Goal: Information Seeking & Learning: Understand process/instructions

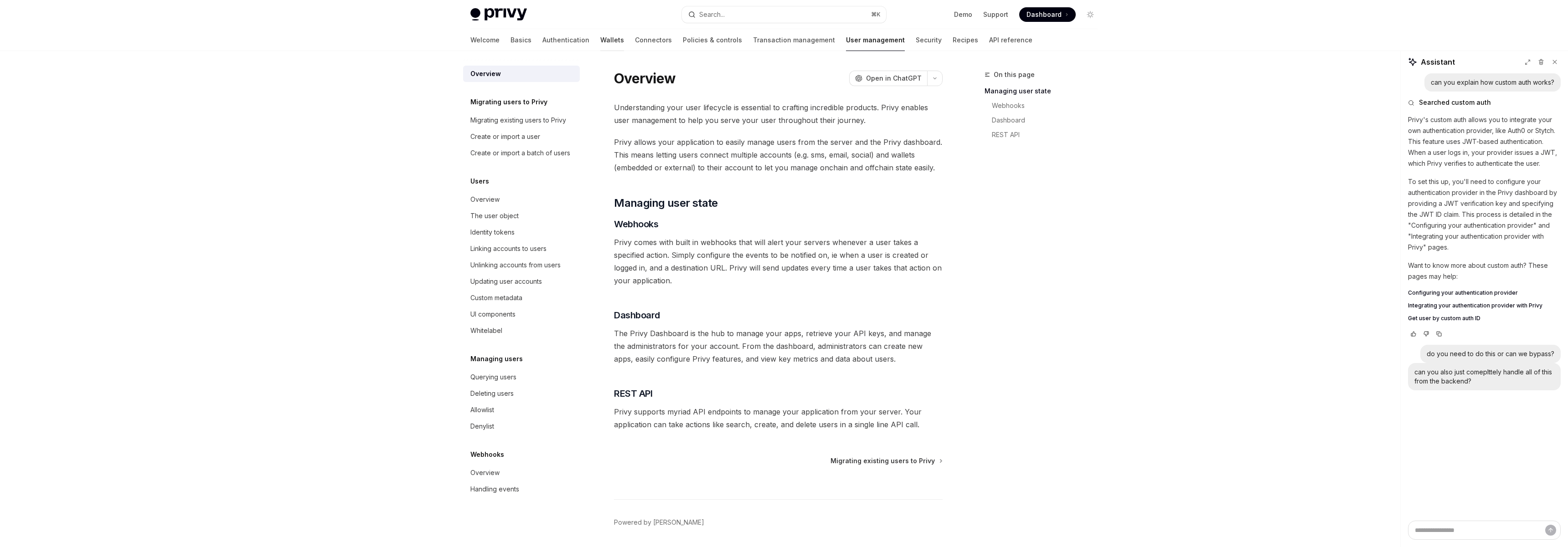
click at [601, 41] on link "Wallets" at bounding box center [612, 40] width 24 height 22
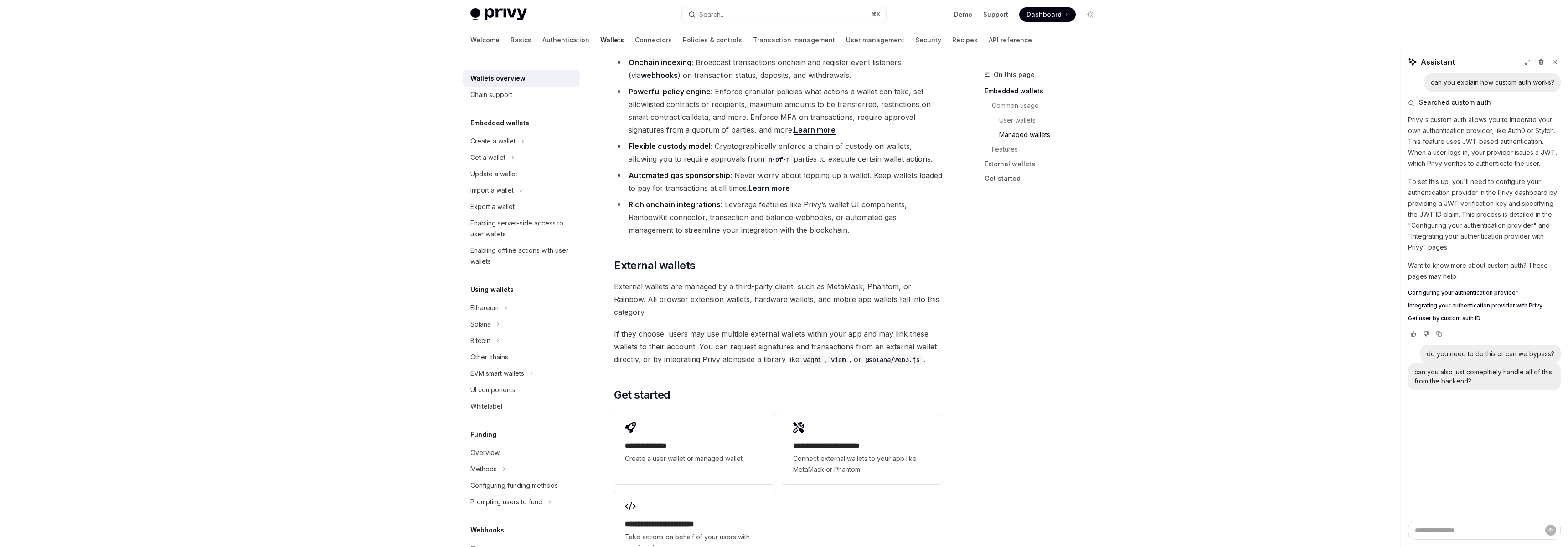
scroll to position [1215, 0]
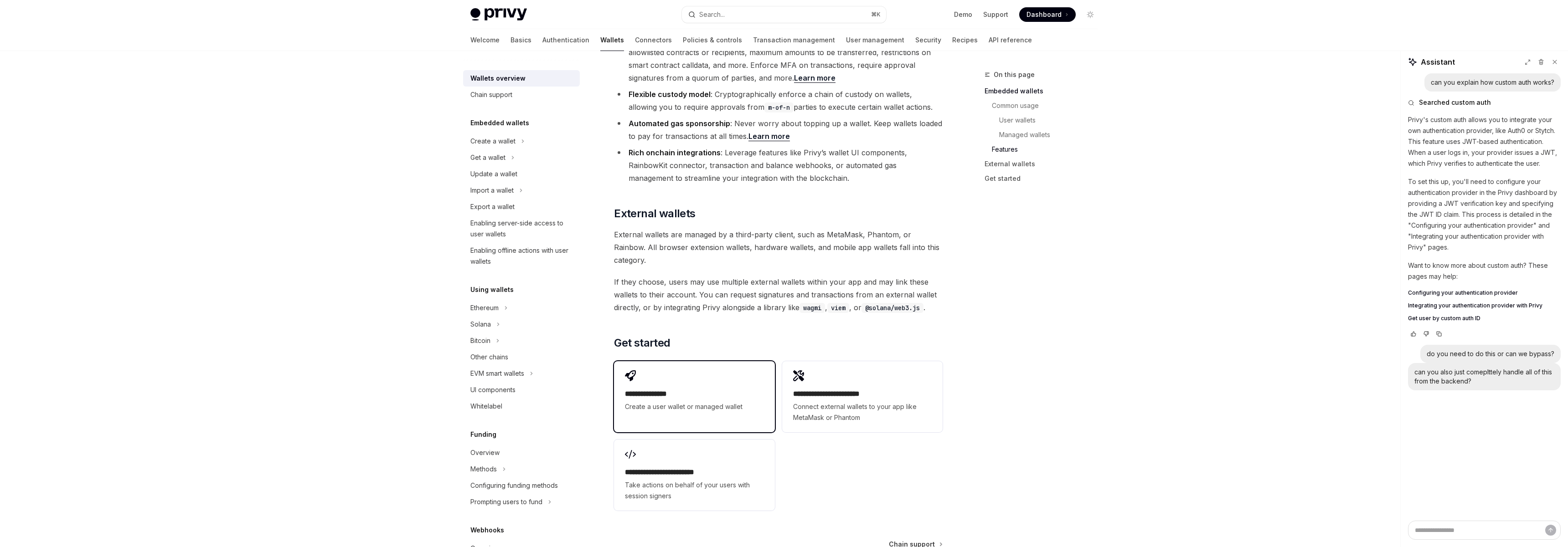
click at [700, 362] on div "**********" at bounding box center [694, 391] width 160 height 60
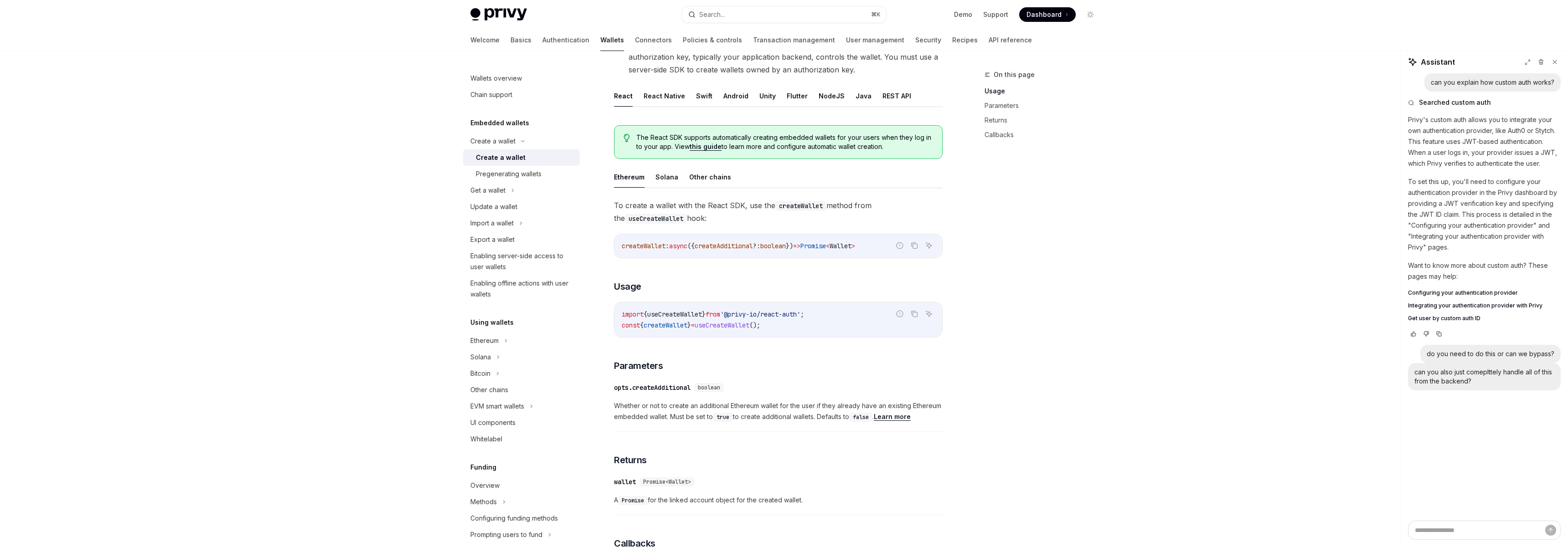
scroll to position [114, 0]
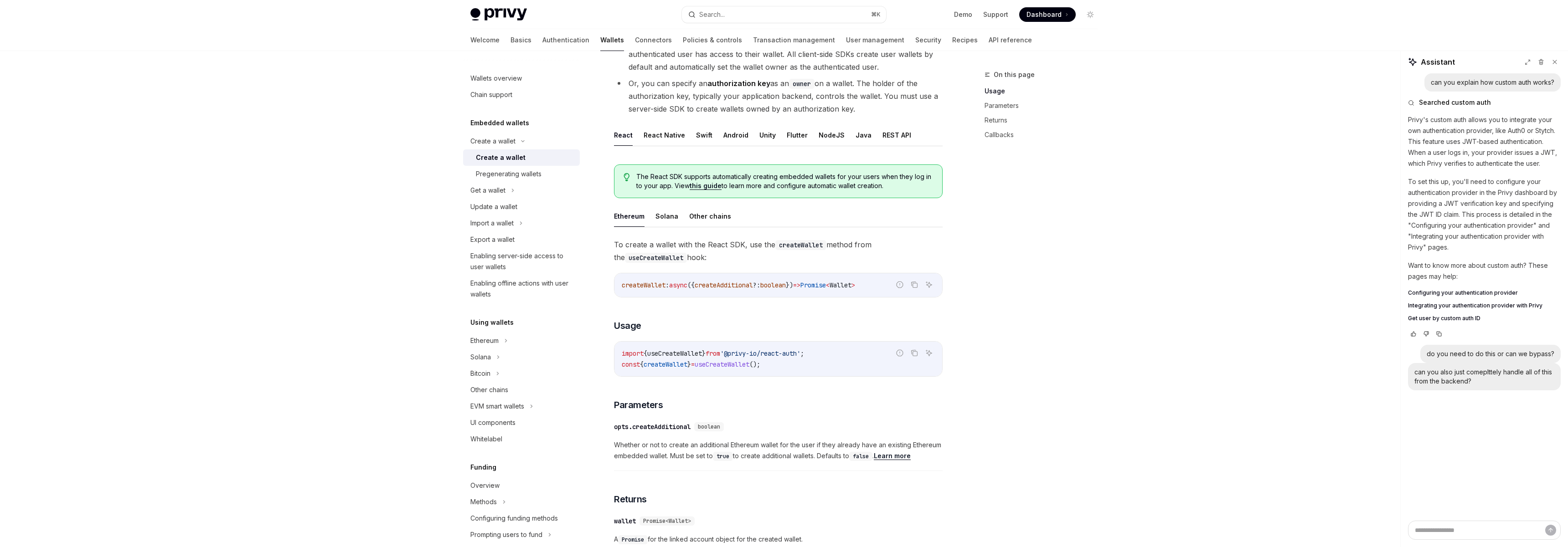
click at [873, 134] on ul "React React Native Swift Android Unity Flutter NodeJS Java REST API" at bounding box center [778, 135] width 328 height 22
click at [885, 135] on button "REST API" at bounding box center [897, 135] width 29 height 22
type textarea "*"
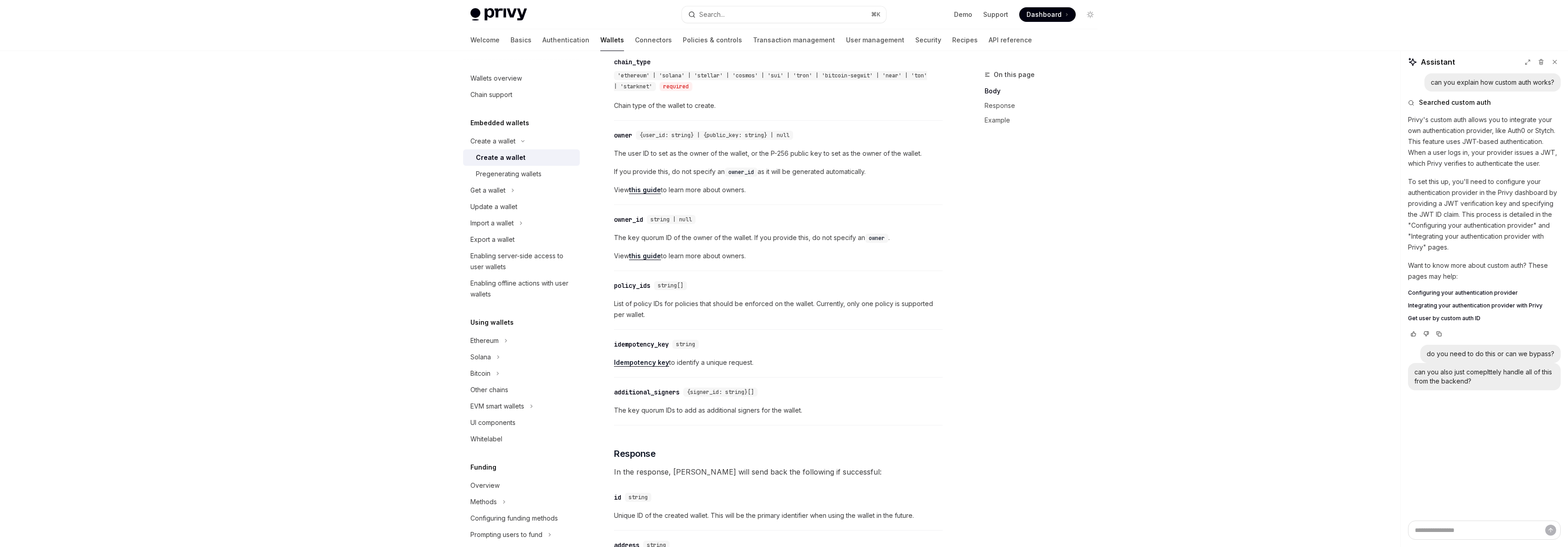
scroll to position [394, 0]
click at [393, 194] on div "Privy Docs home page Search... ⌘ K Demo Support Dashboard Dashboard Search... N…" at bounding box center [784, 483] width 1568 height 1754
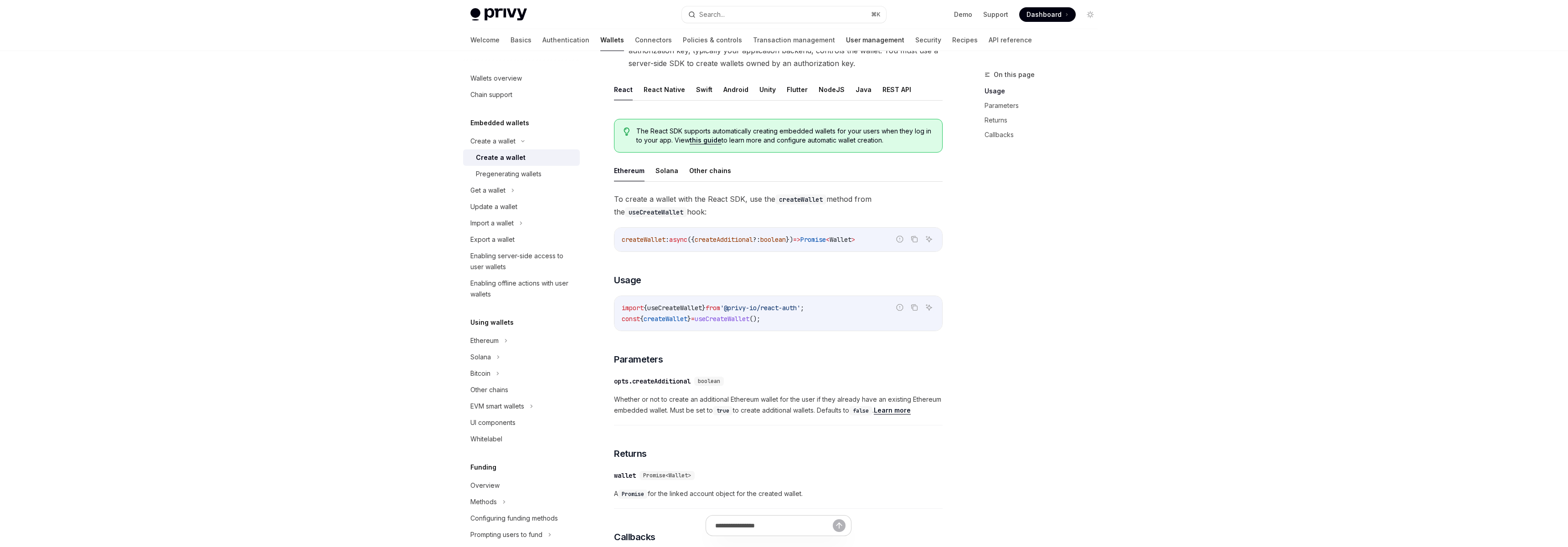
click at [846, 44] on link "User management" at bounding box center [875, 40] width 58 height 22
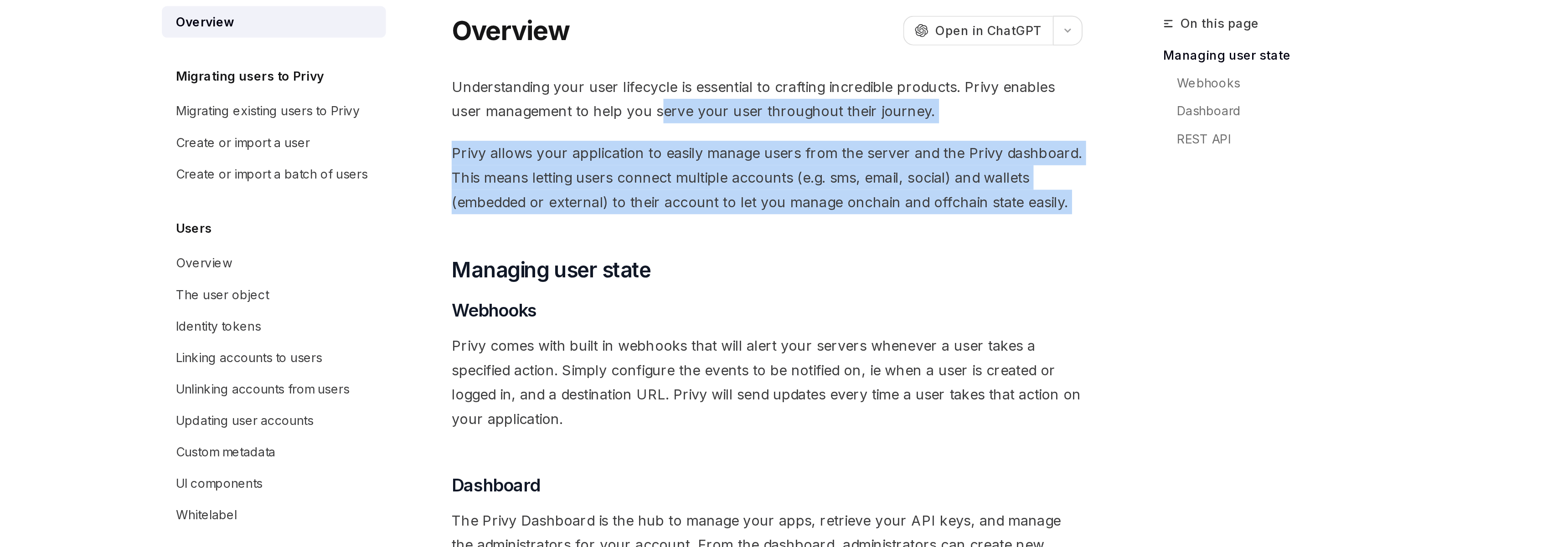
drag, startPoint x: 723, startPoint y: 123, endPoint x: 775, endPoint y: 182, distance: 78.6
click at [775, 182] on div "Understanding your user lifecycle is essential to crafting incredible products.…" at bounding box center [778, 266] width 328 height 330
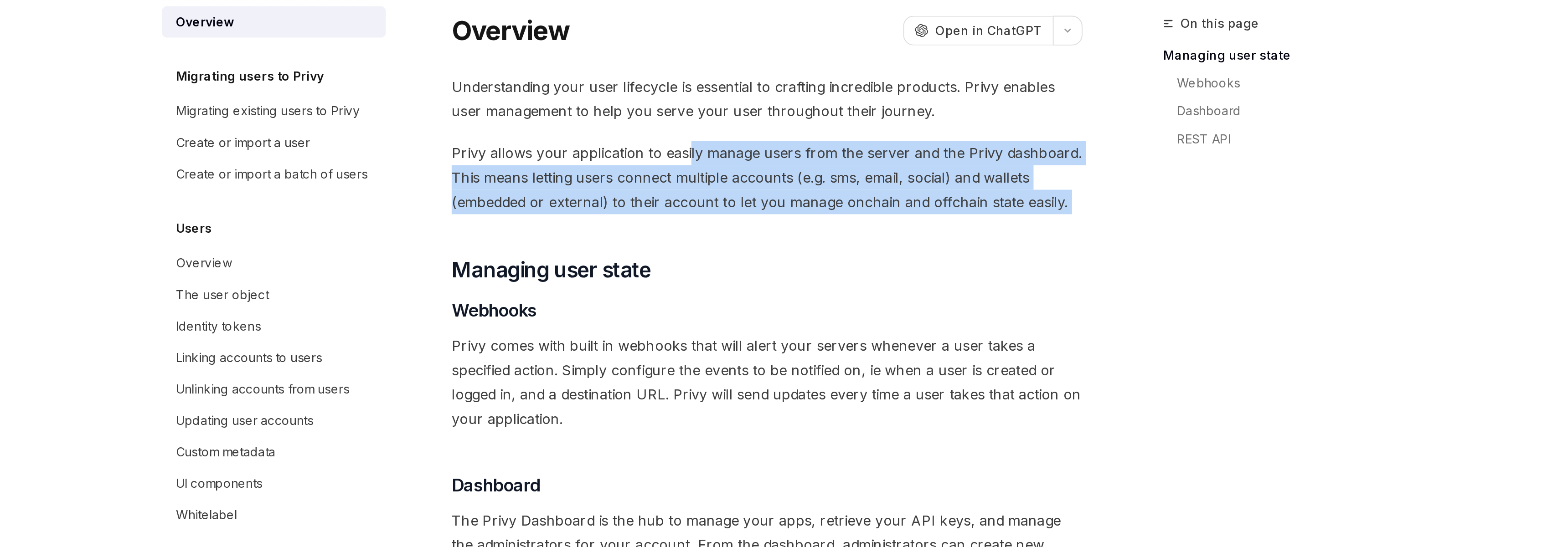
drag, startPoint x: 738, startPoint y: 140, endPoint x: 803, endPoint y: 178, distance: 75.3
click at [803, 178] on div "Understanding your user lifecycle is essential to crafting incredible products.…" at bounding box center [778, 266] width 328 height 330
drag, startPoint x: 783, startPoint y: 134, endPoint x: 842, endPoint y: 175, distance: 71.8
click at [842, 175] on div "Understanding your user lifecycle is essential to crafting incredible products.…" at bounding box center [778, 266] width 328 height 330
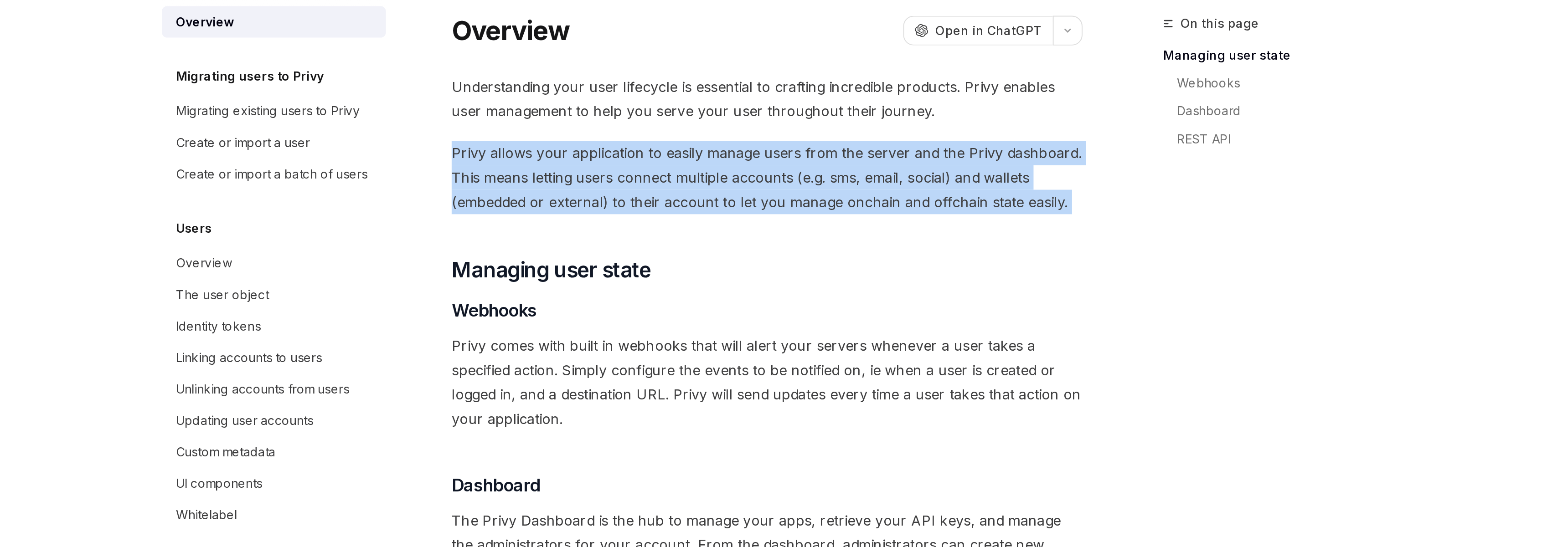
click at [842, 175] on div "Understanding your user lifecycle is essential to crafting incredible products.…" at bounding box center [778, 266] width 328 height 330
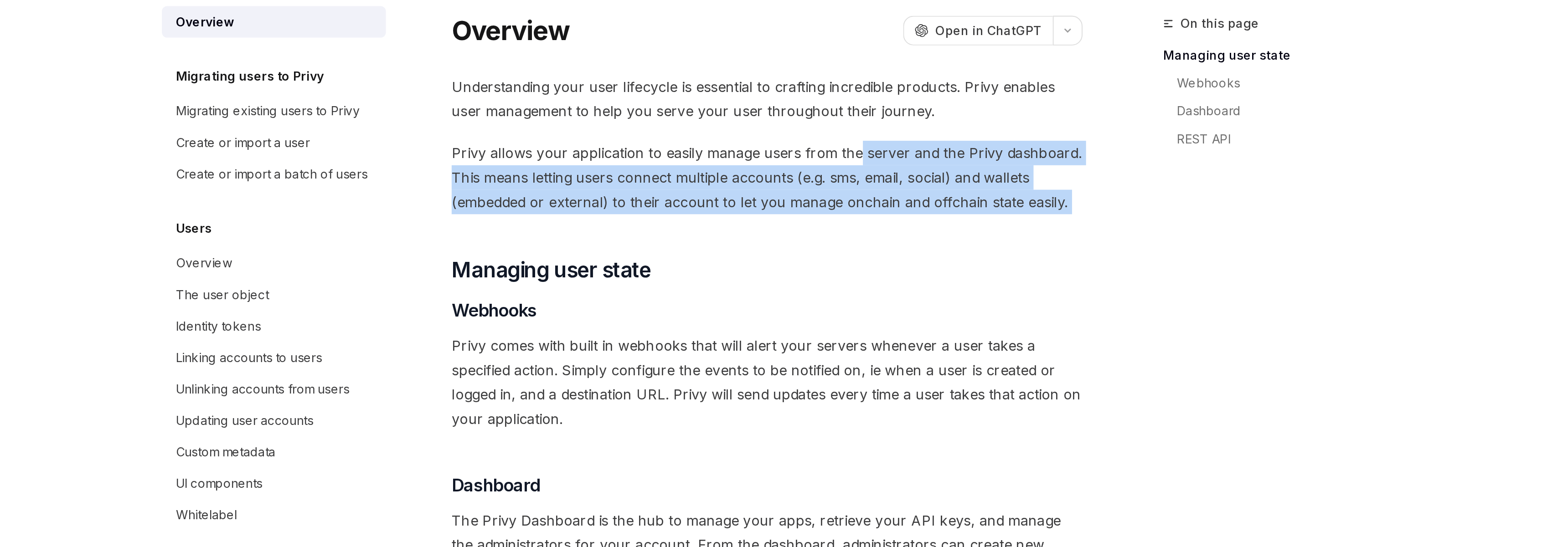
drag, startPoint x: 829, startPoint y: 144, endPoint x: 889, endPoint y: 188, distance: 74.4
click at [889, 188] on div "Understanding your user lifecycle is essential to crafting incredible products.…" at bounding box center [778, 266] width 328 height 330
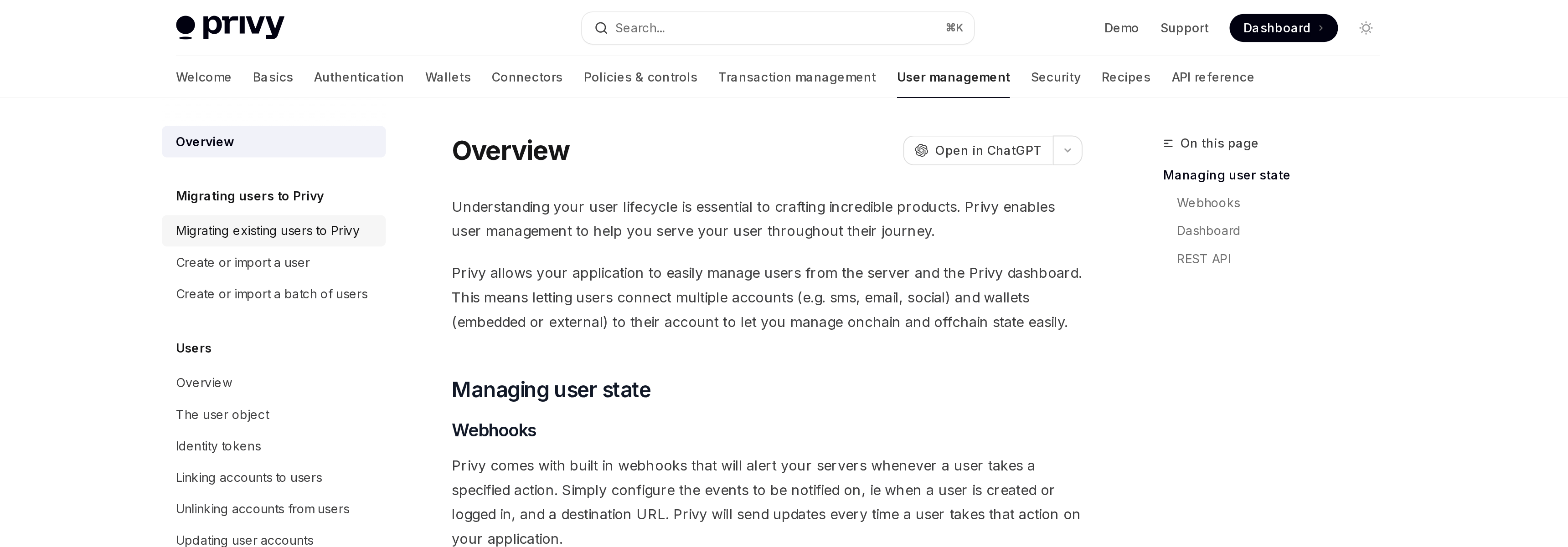
click at [502, 124] on div "Migrating existing users to Privy" at bounding box center [518, 120] width 96 height 11
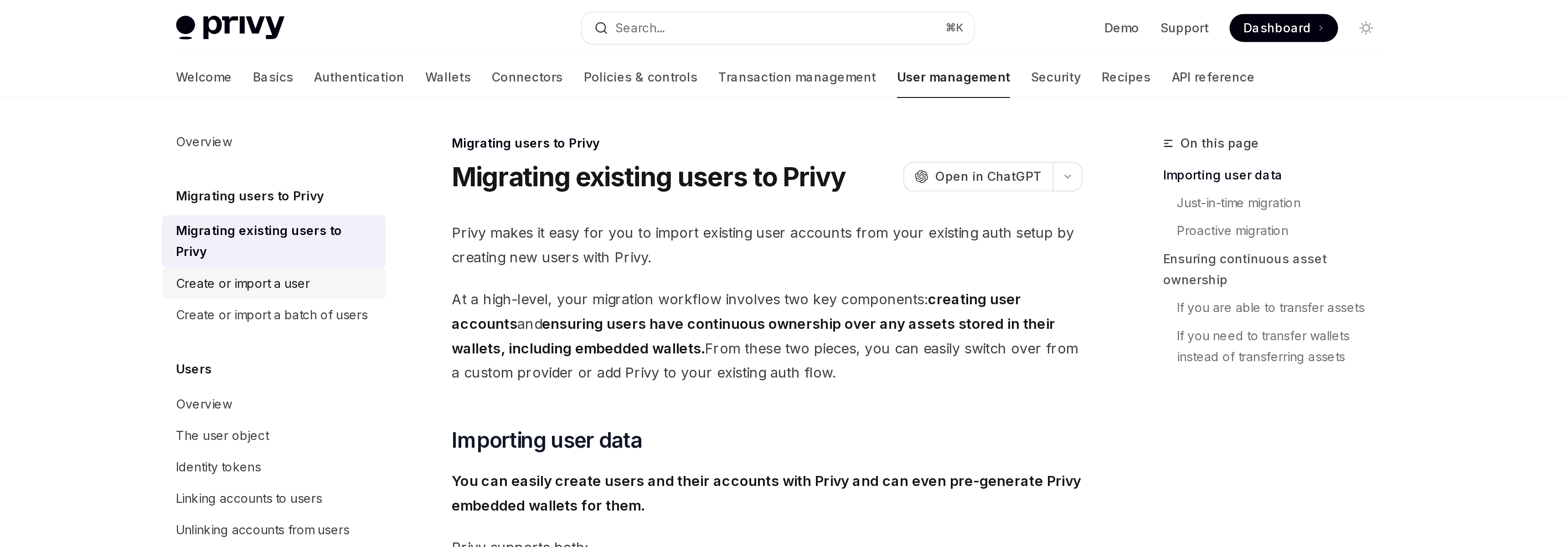
click at [518, 142] on div "Create or import a user" at bounding box center [505, 147] width 70 height 11
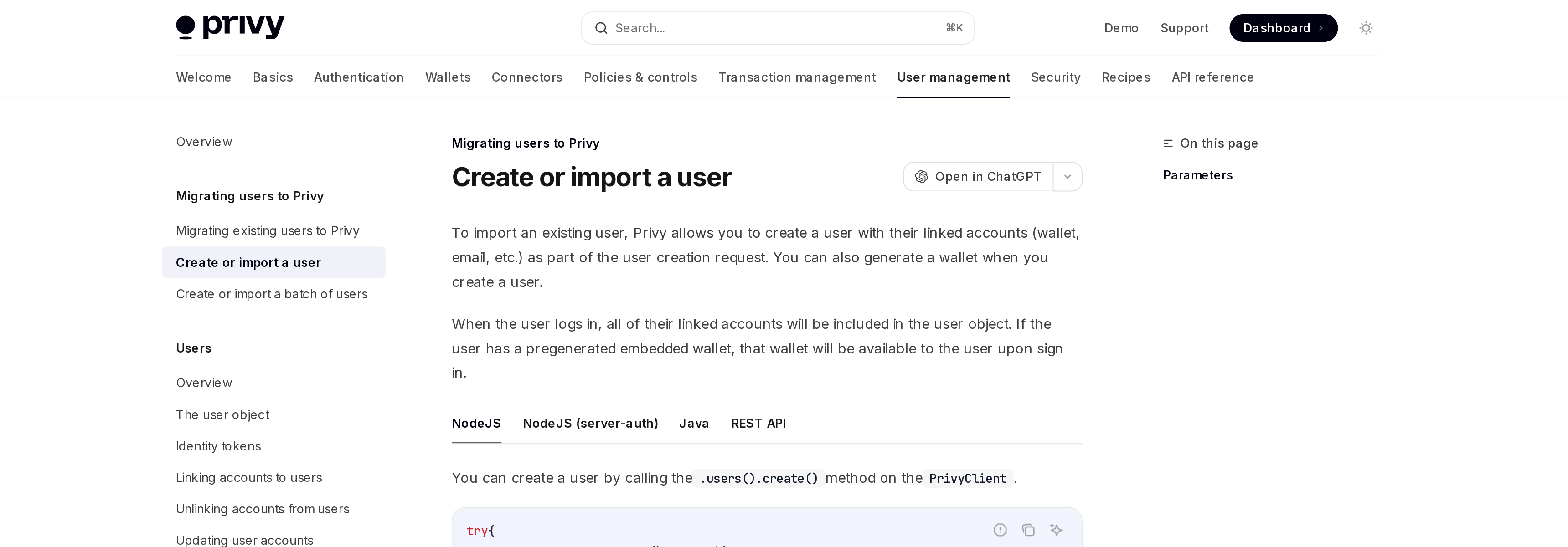
click at [693, 146] on span "To import an existing user, Privy allows you to create a user with their linked…" at bounding box center [778, 134] width 328 height 38
click at [554, 159] on link "Create or import a batch of users" at bounding box center [522, 153] width 117 height 17
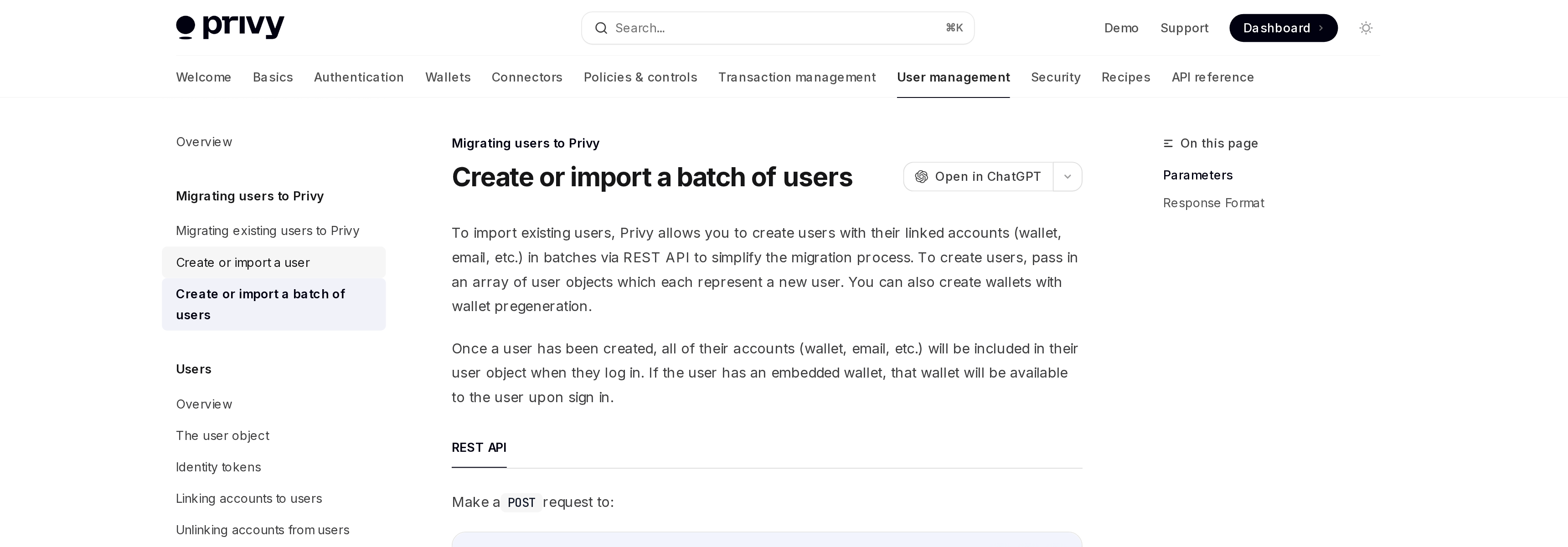
click at [547, 136] on div "Create or import a user" at bounding box center [523, 136] width 104 height 11
click at [521, 205] on div "Overview" at bounding box center [523, 210] width 104 height 11
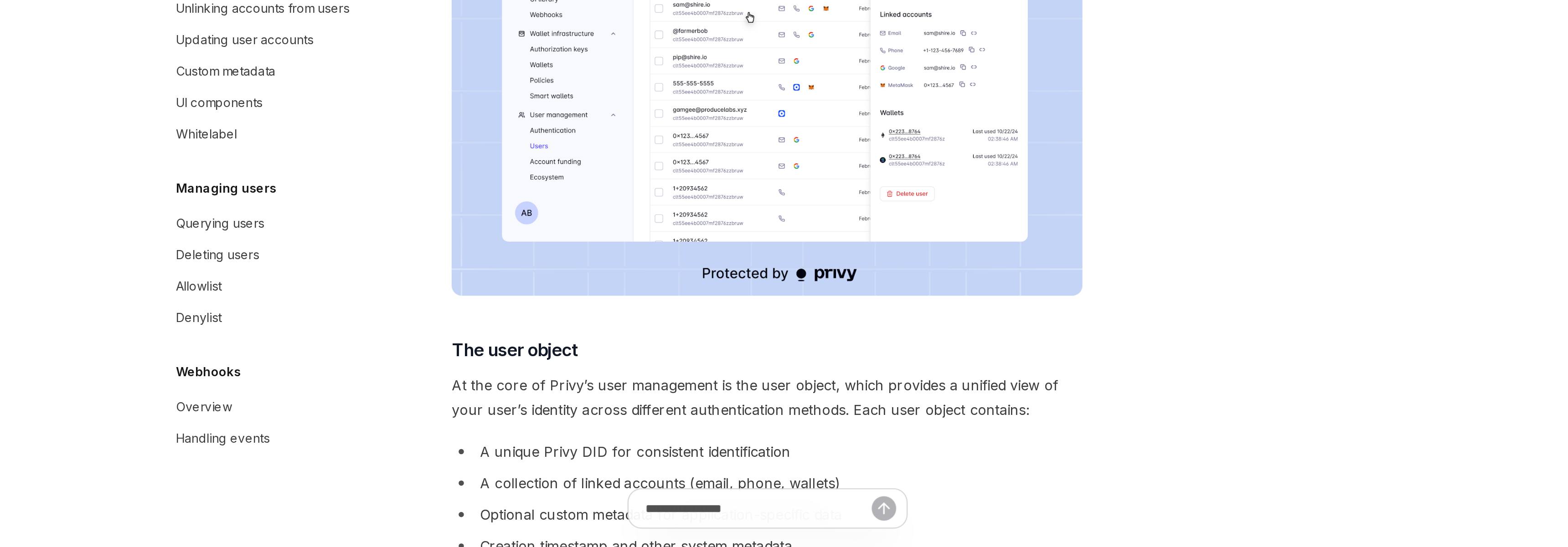
scroll to position [9, 0]
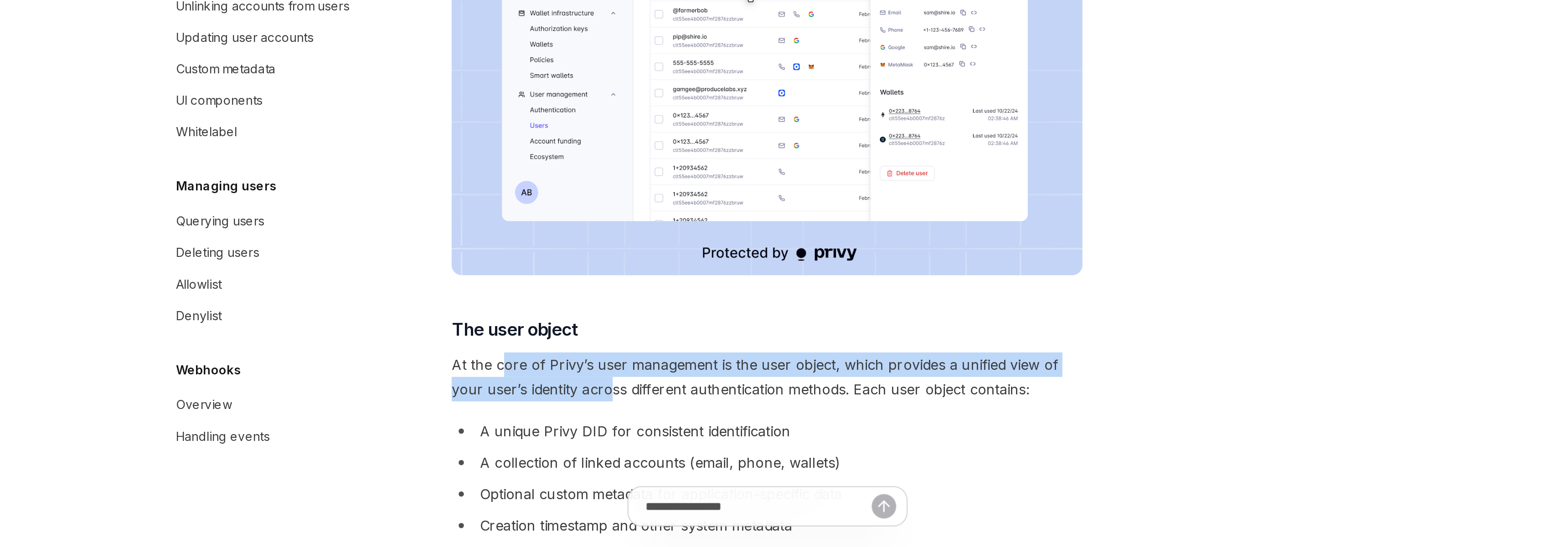
drag, startPoint x: 643, startPoint y: 450, endPoint x: 696, endPoint y: 460, distance: 53.9
click at [696, 460] on span "At the core of Privy’s user management is the user object, which provides a uni…" at bounding box center [778, 458] width 328 height 25
drag, startPoint x: 694, startPoint y: 455, endPoint x: 731, endPoint y: 468, distance: 39.2
click at [731, 468] on span "At the core of Privy’s user management is the user object, which provides a uni…" at bounding box center [778, 458] width 328 height 25
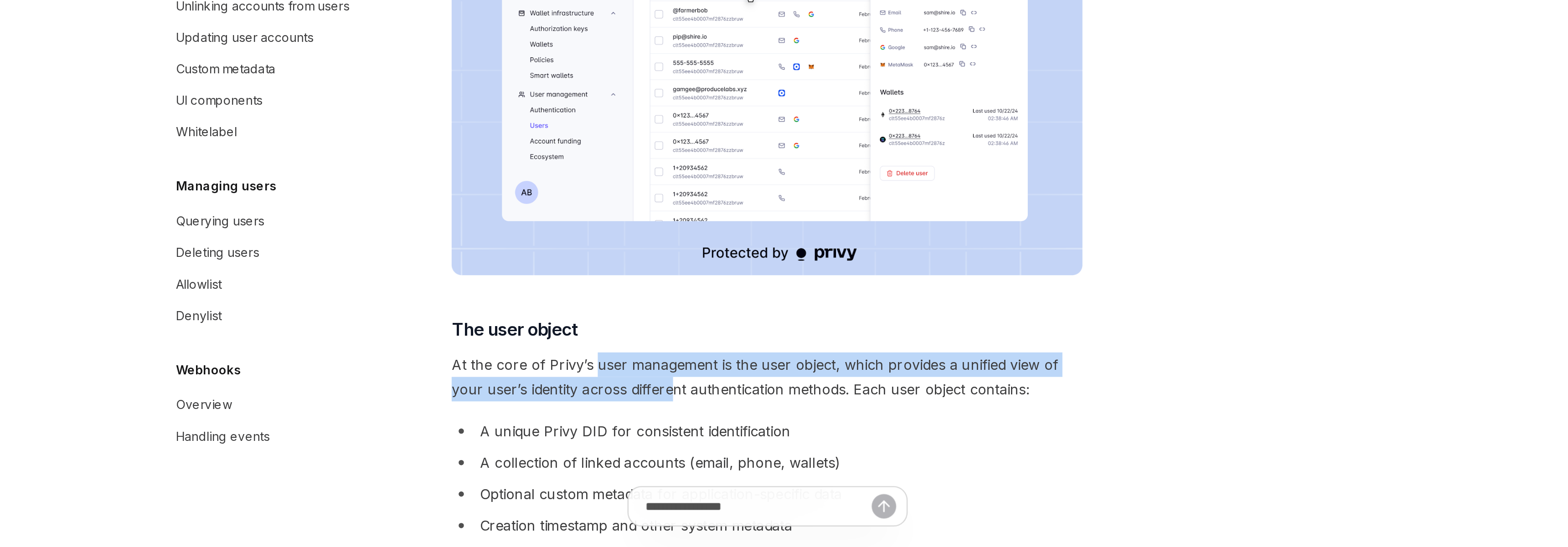
click at [731, 468] on span "At the core of Privy’s user management is the user object, which provides a uni…" at bounding box center [778, 458] width 328 height 25
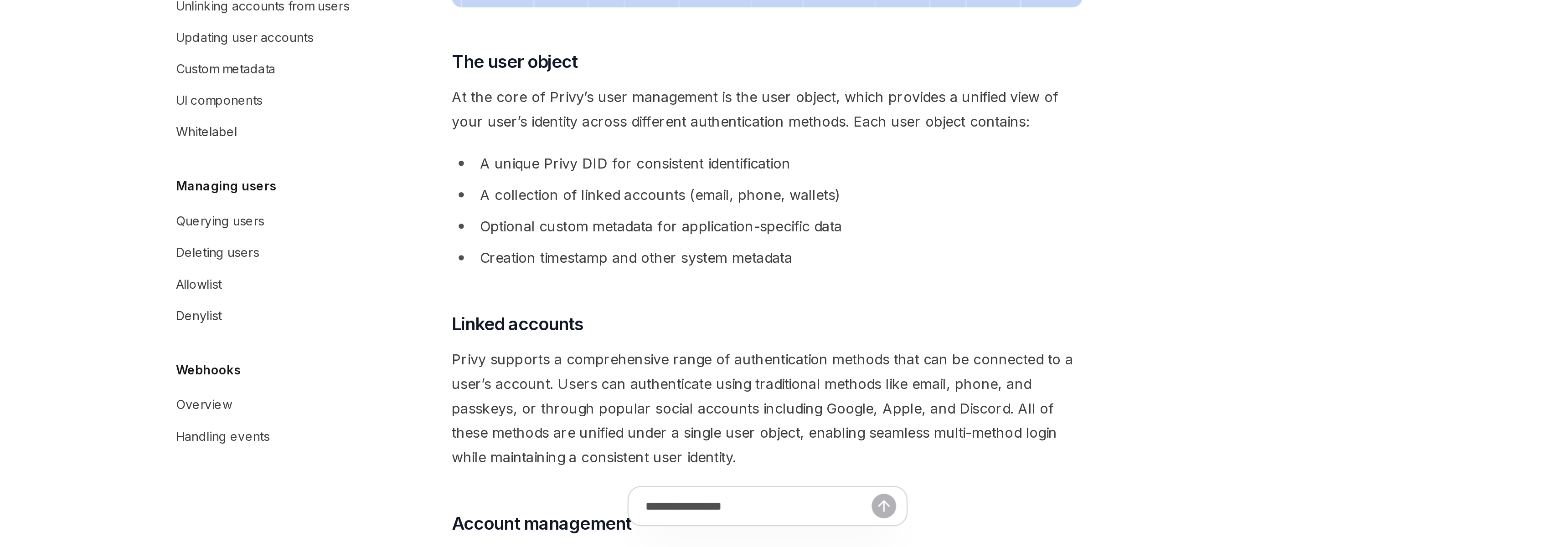
scroll to position [149, 0]
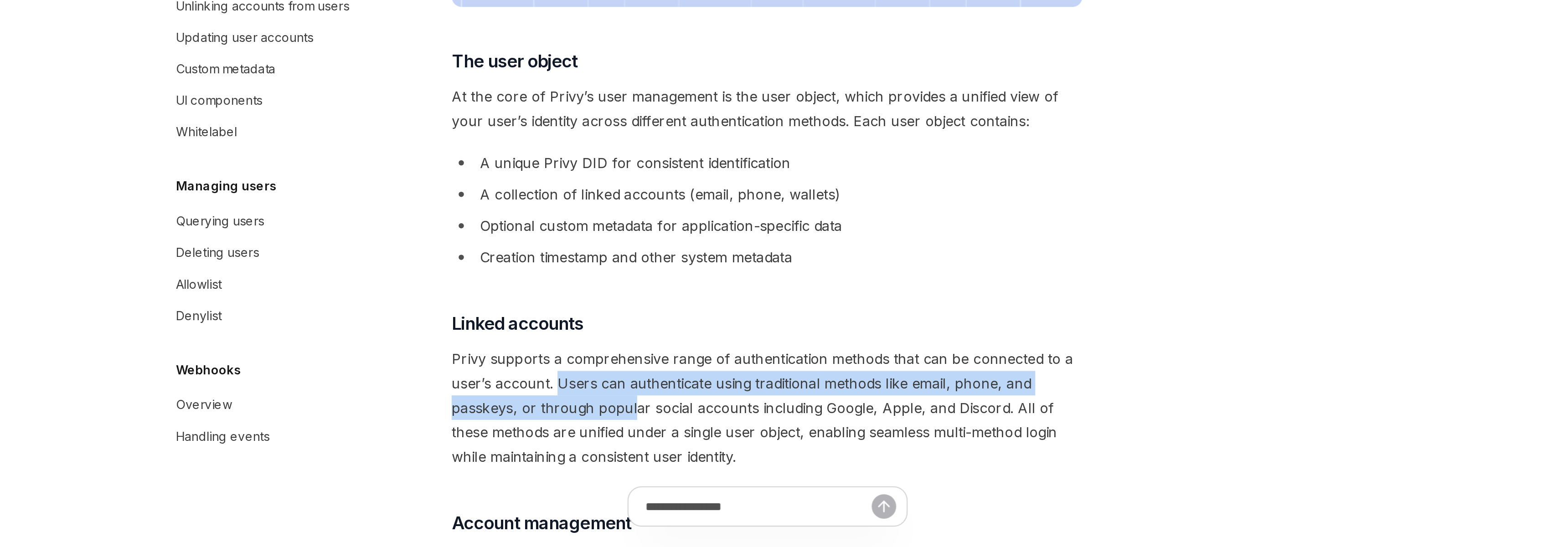
drag, startPoint x: 671, startPoint y: 463, endPoint x: 710, endPoint y: 470, distance: 39.6
click at [710, 470] on span "Privy supports a comprehensive range of authentication methods that can be conn…" at bounding box center [778, 474] width 328 height 64
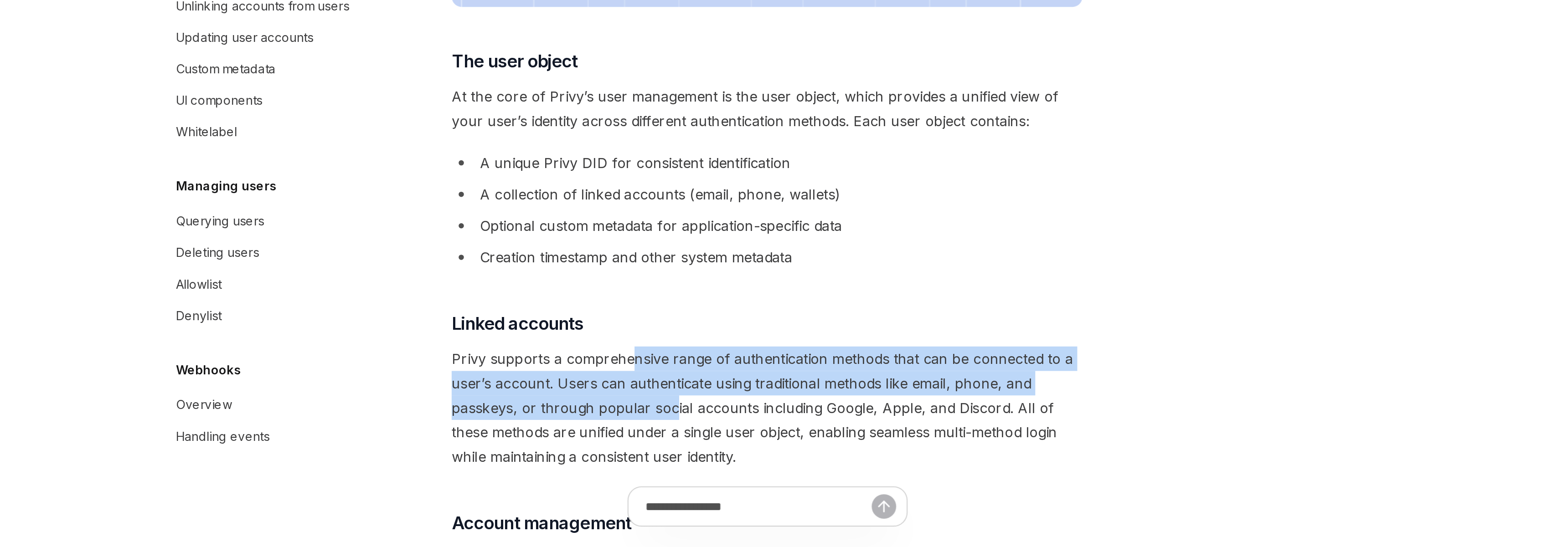
drag, startPoint x: 708, startPoint y: 452, endPoint x: 728, endPoint y: 478, distance: 32.8
click at [728, 478] on span "Privy supports a comprehensive range of authentication methods that can be conn…" at bounding box center [778, 474] width 328 height 64
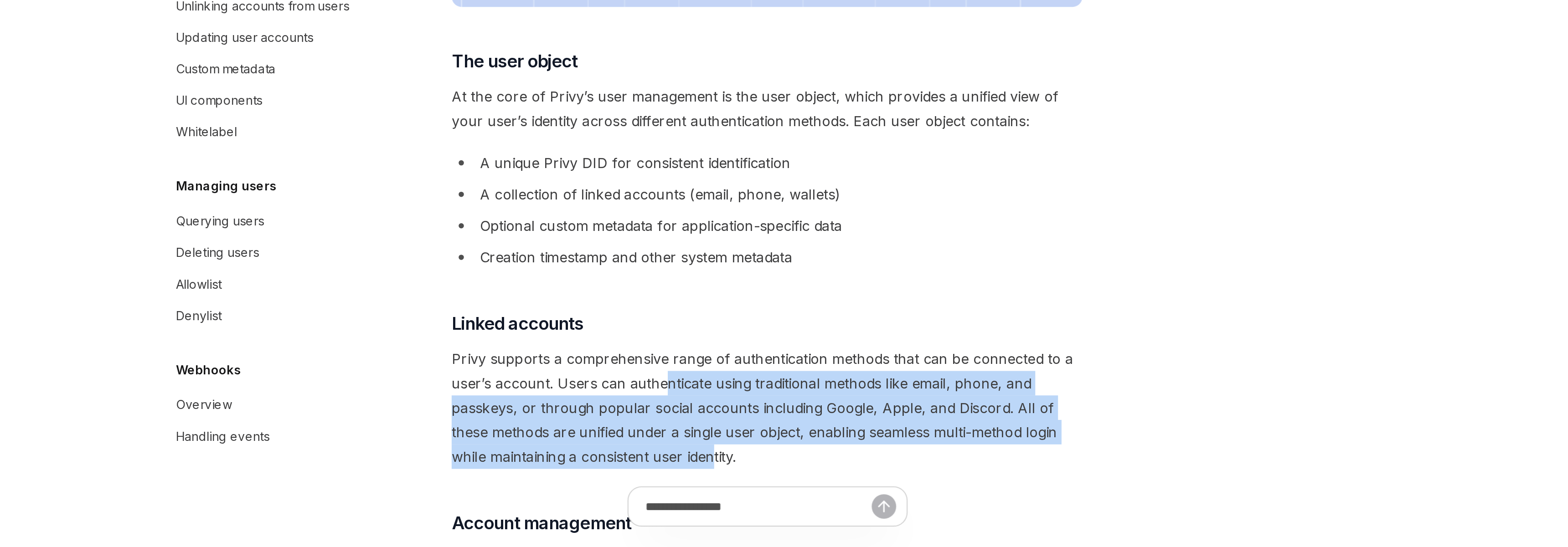
drag, startPoint x: 726, startPoint y: 467, endPoint x: 750, endPoint y: 496, distance: 37.6
click at [750, 496] on span "Privy supports a comprehensive range of authentication methods that can be conn…" at bounding box center [778, 474] width 328 height 64
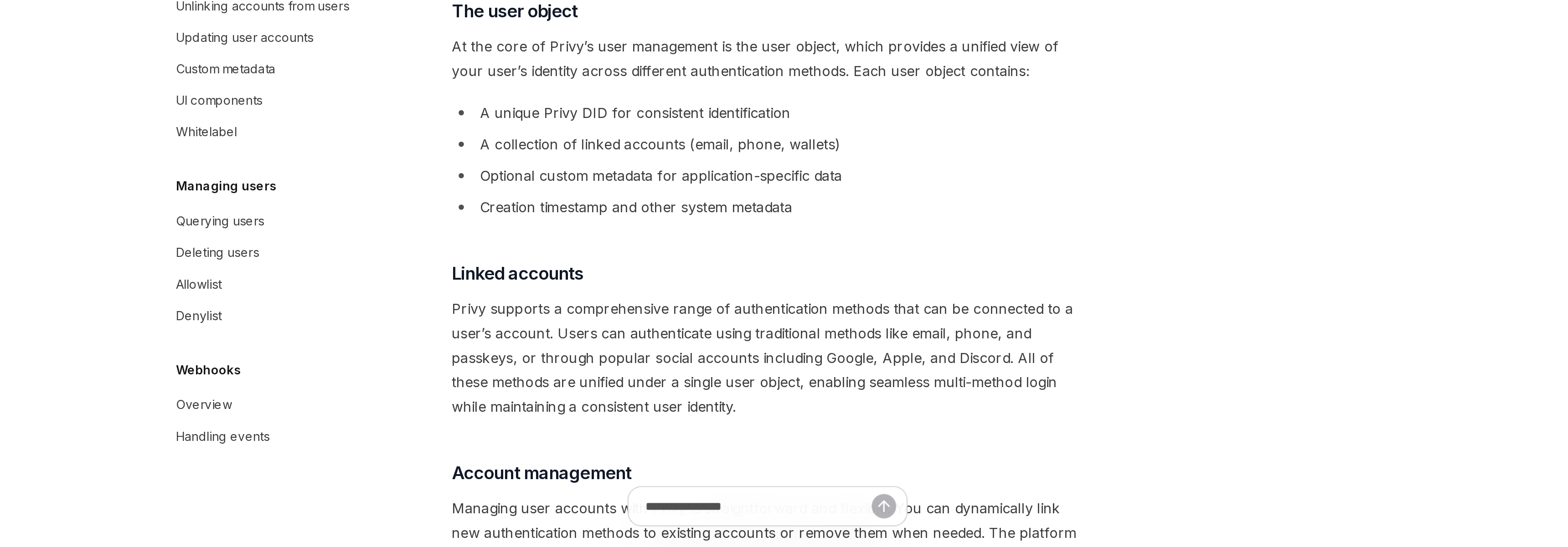
scroll to position [222, 0]
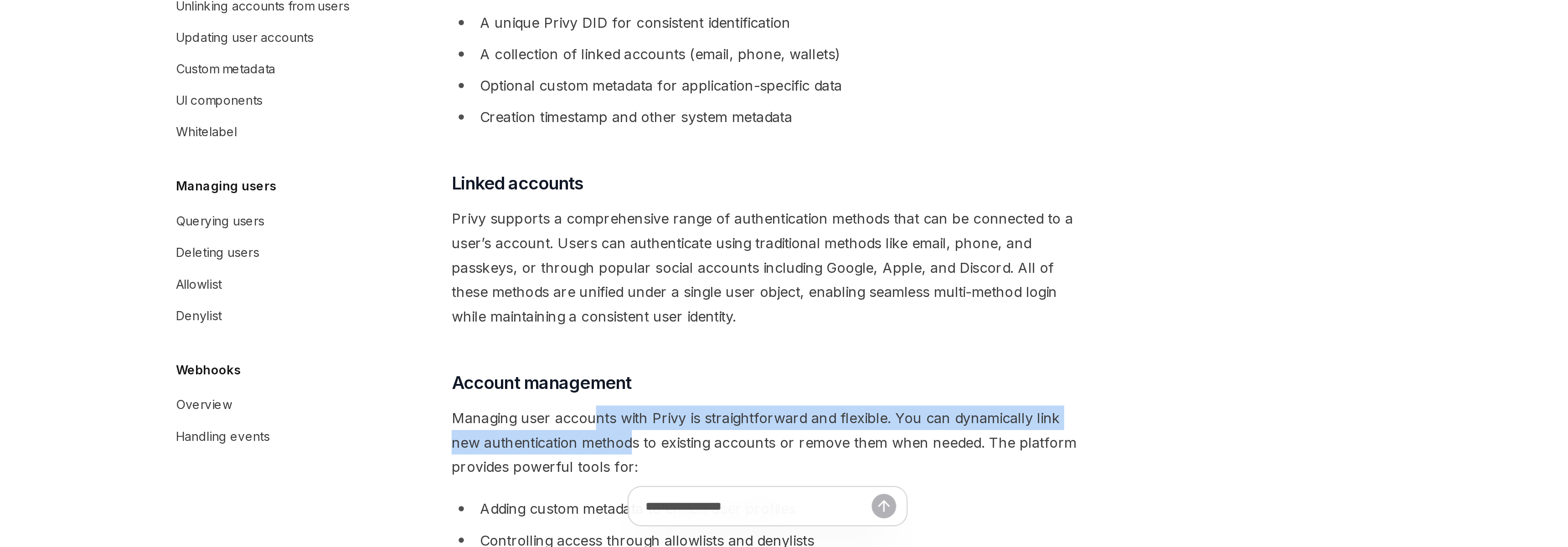
drag, startPoint x: 687, startPoint y: 480, endPoint x: 707, endPoint y: 498, distance: 26.9
click at [707, 498] on span "Managing user accounts with Privy is straightforward and flexible. You can dyna…" at bounding box center [778, 492] width 328 height 38
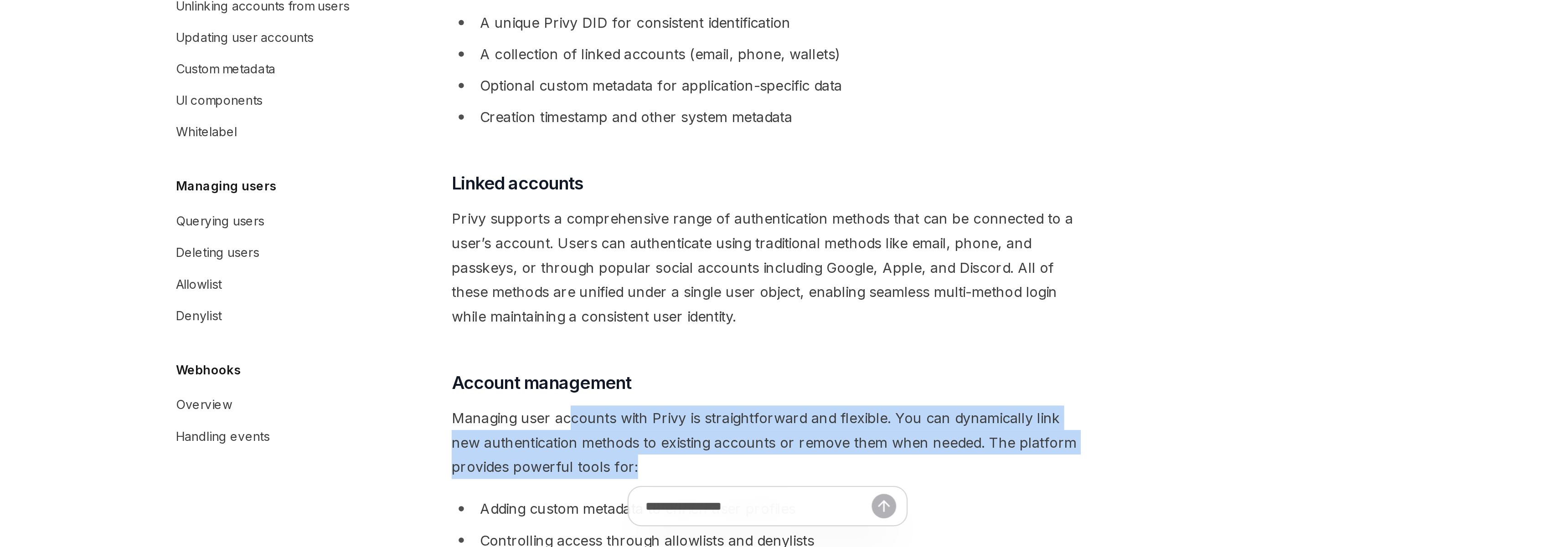
drag, startPoint x: 716, startPoint y: 505, endPoint x: 674, endPoint y: 482, distance: 47.9
click at [674, 482] on span "Managing user accounts with Privy is straightforward and flexible. You can dyna…" at bounding box center [778, 492] width 328 height 38
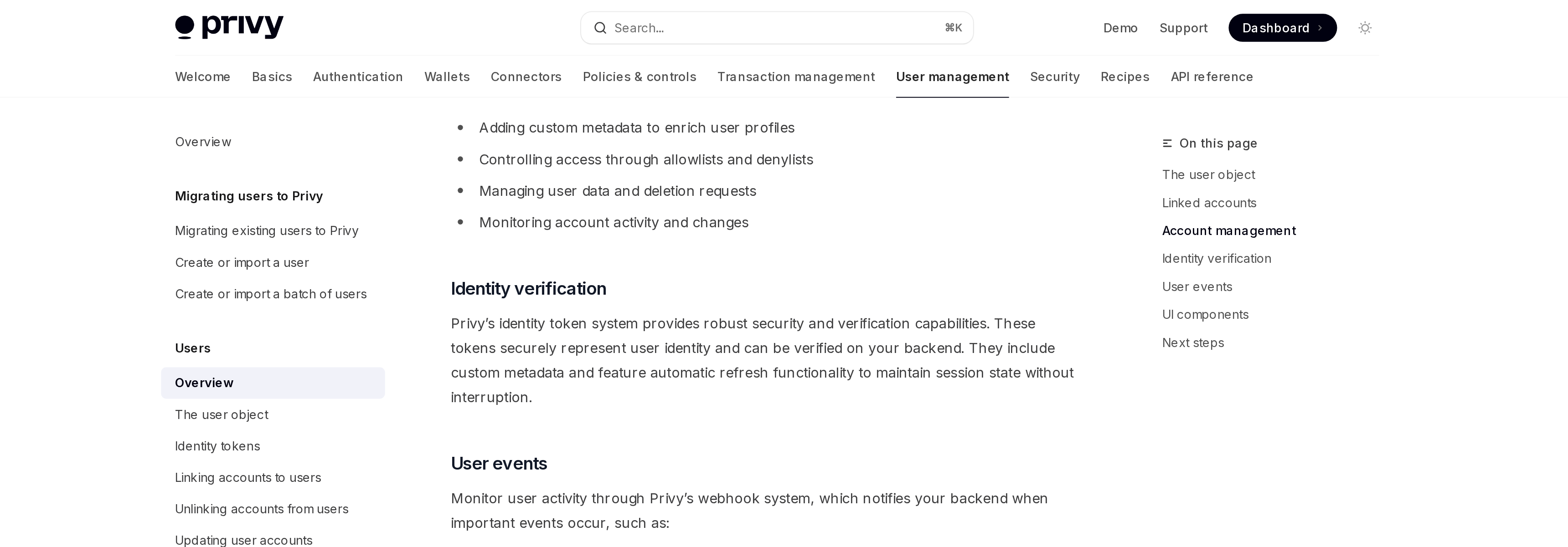
scroll to position [682, 0]
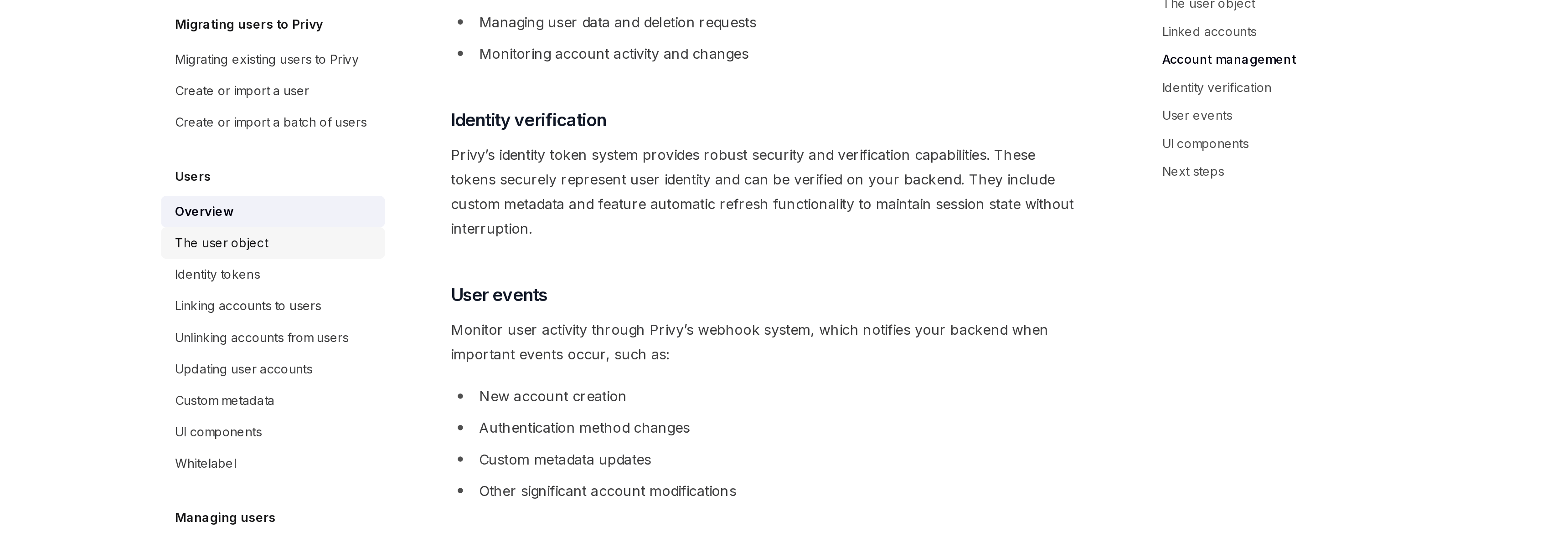
click at [518, 214] on div "The user object" at bounding box center [523, 216] width 104 height 11
type textarea "*"
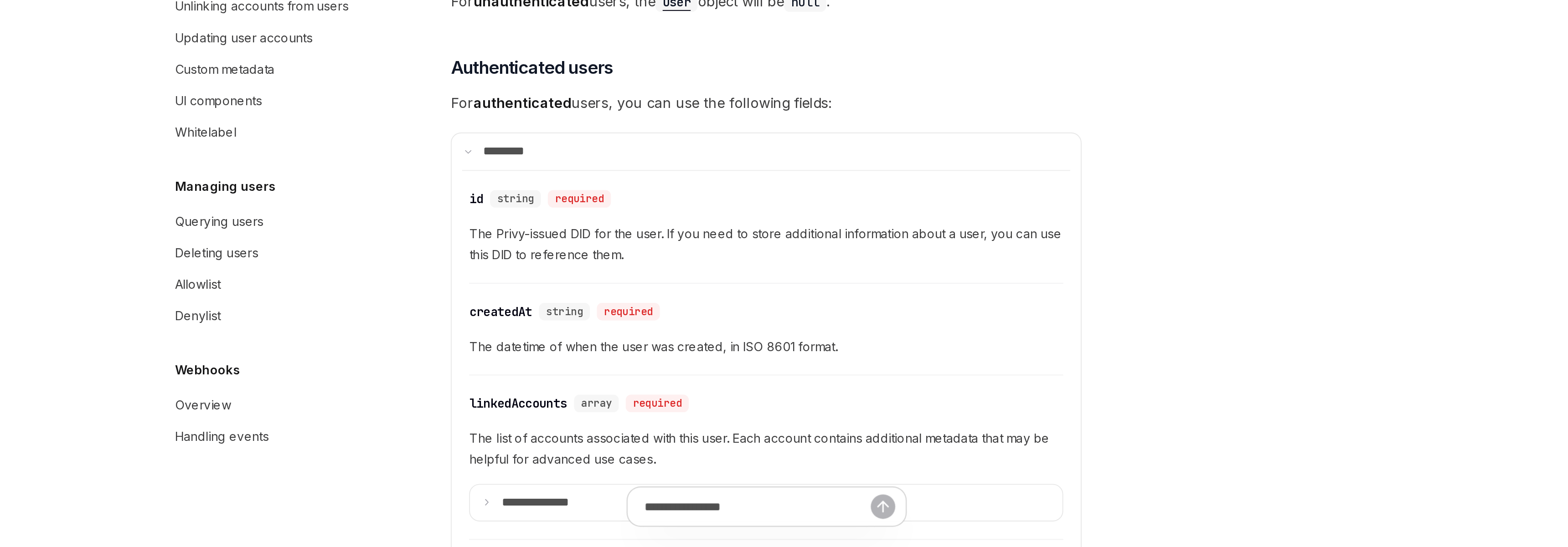
scroll to position [66, 0]
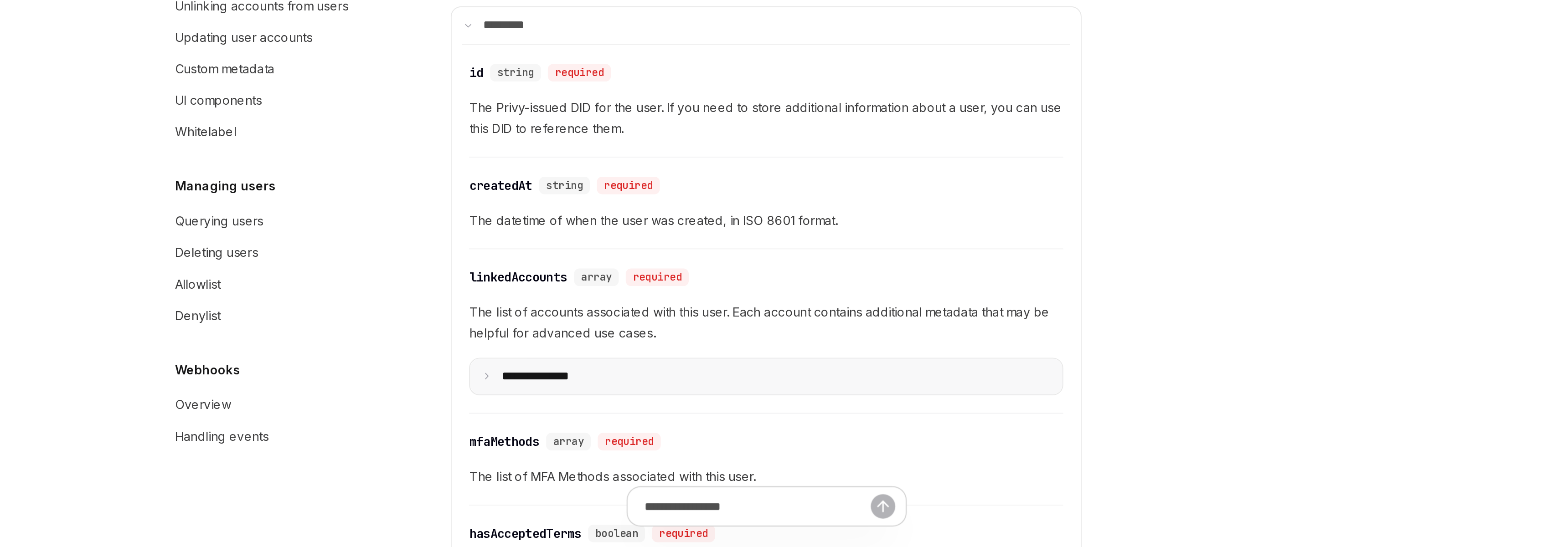
click at [712, 460] on summary "**********" at bounding box center [778, 458] width 308 height 19
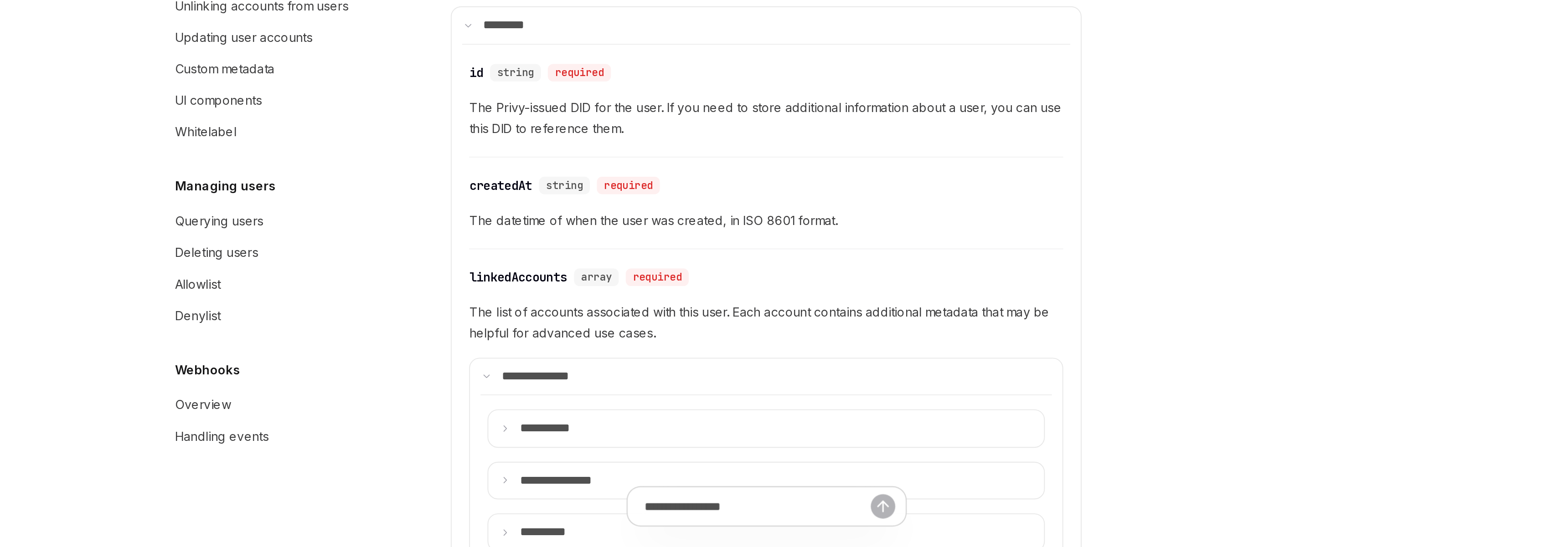
scroll to position [168, 0]
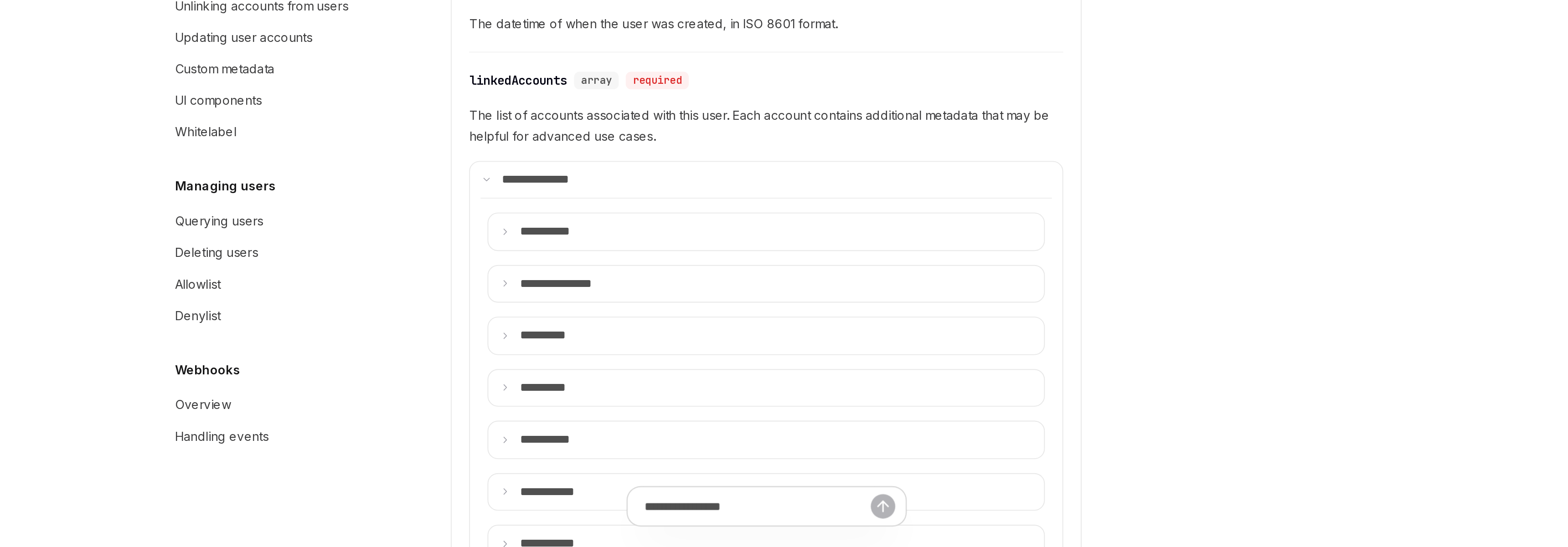
click at [705, 389] on summary "**** ******" at bounding box center [778, 382] width 289 height 19
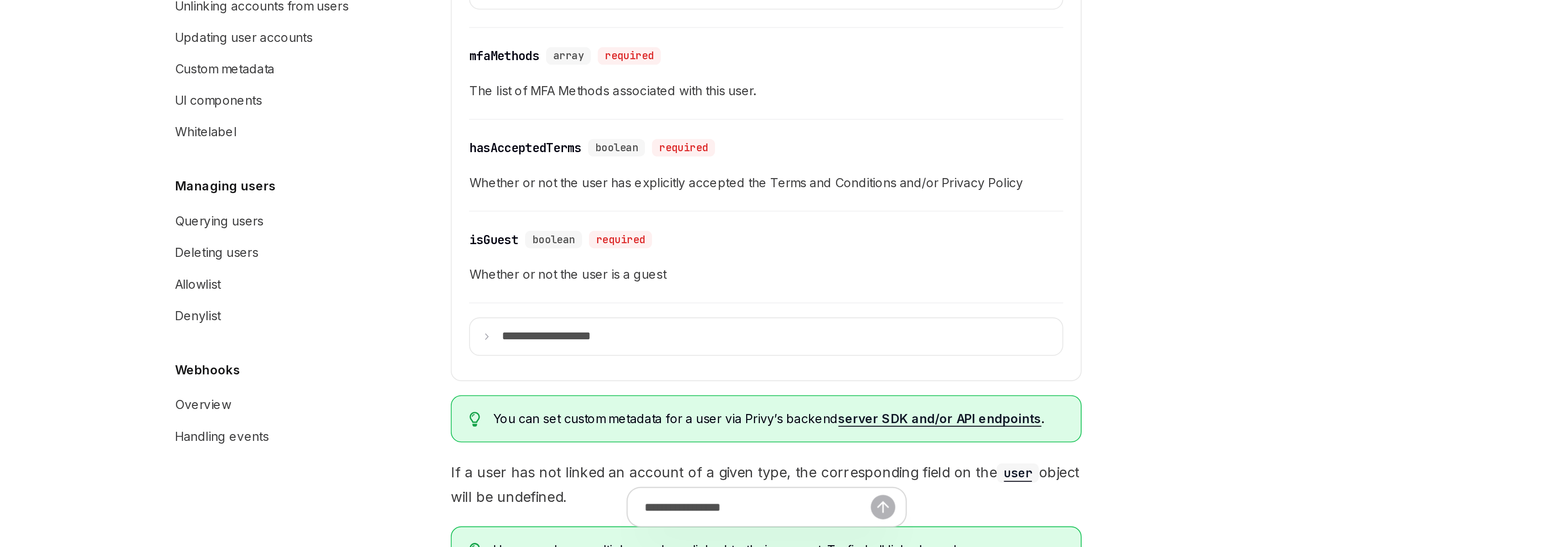
scroll to position [1442, 0]
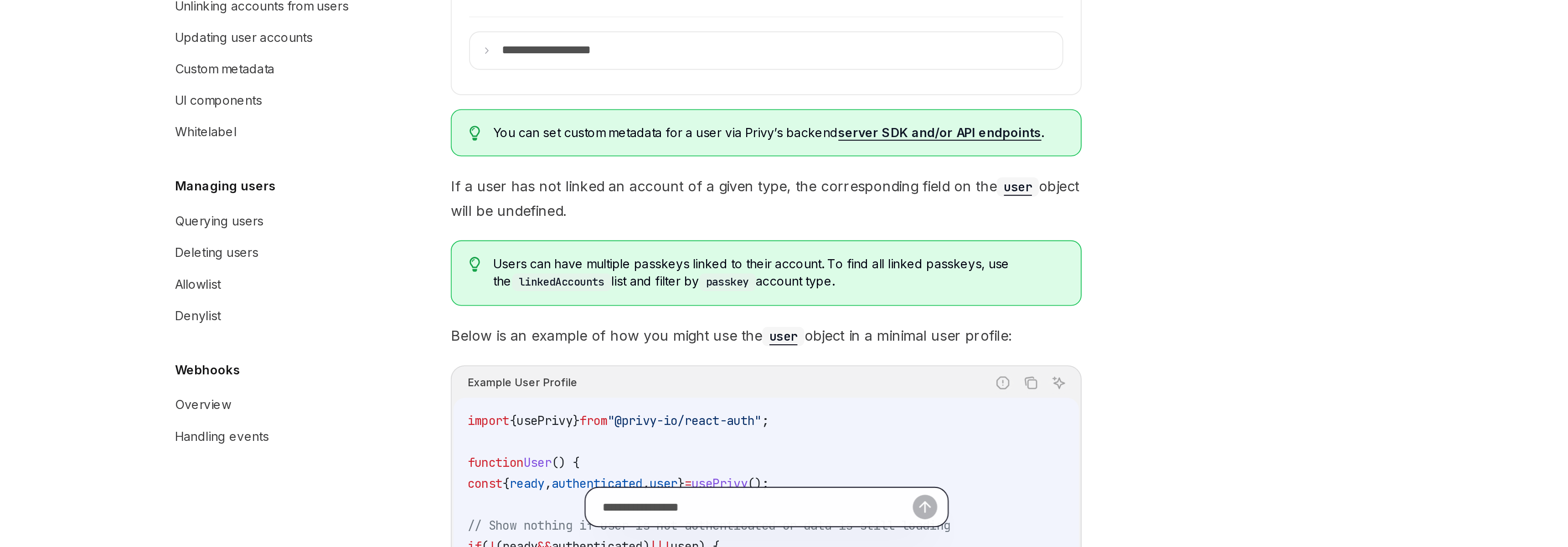
click at [757, 522] on input "text" at bounding box center [774, 526] width 162 height 20
type input "*"
type input "**********"
type textarea "*"
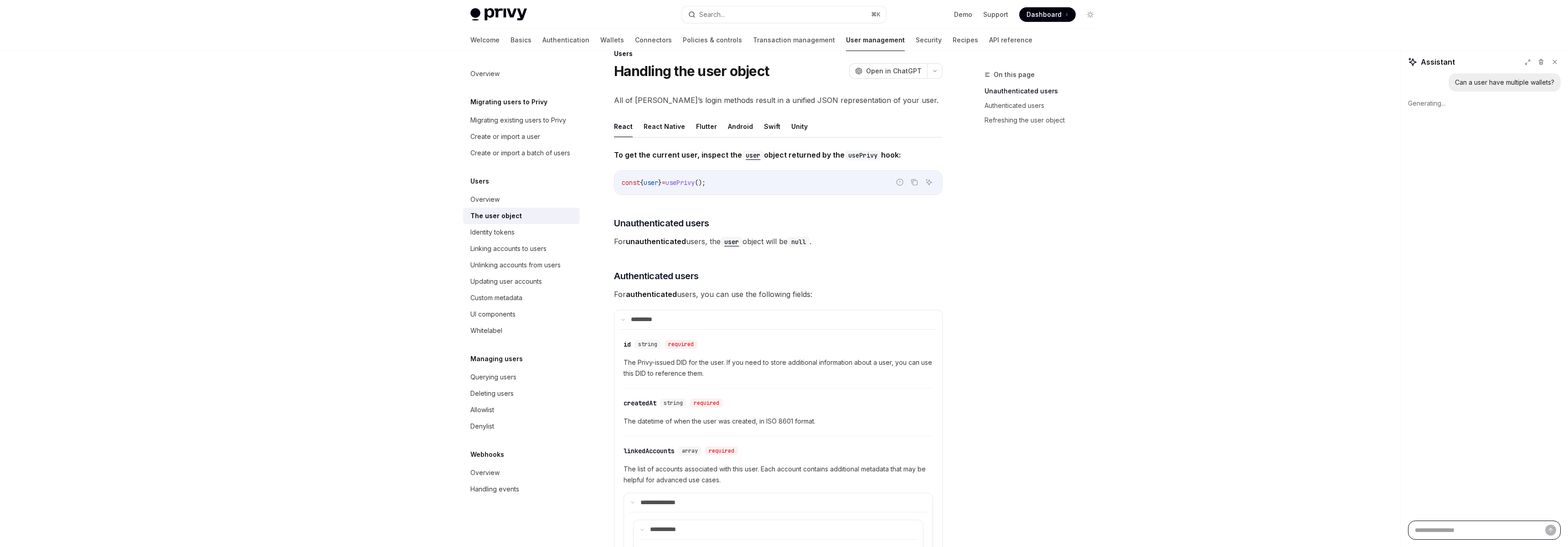
scroll to position [0, 0]
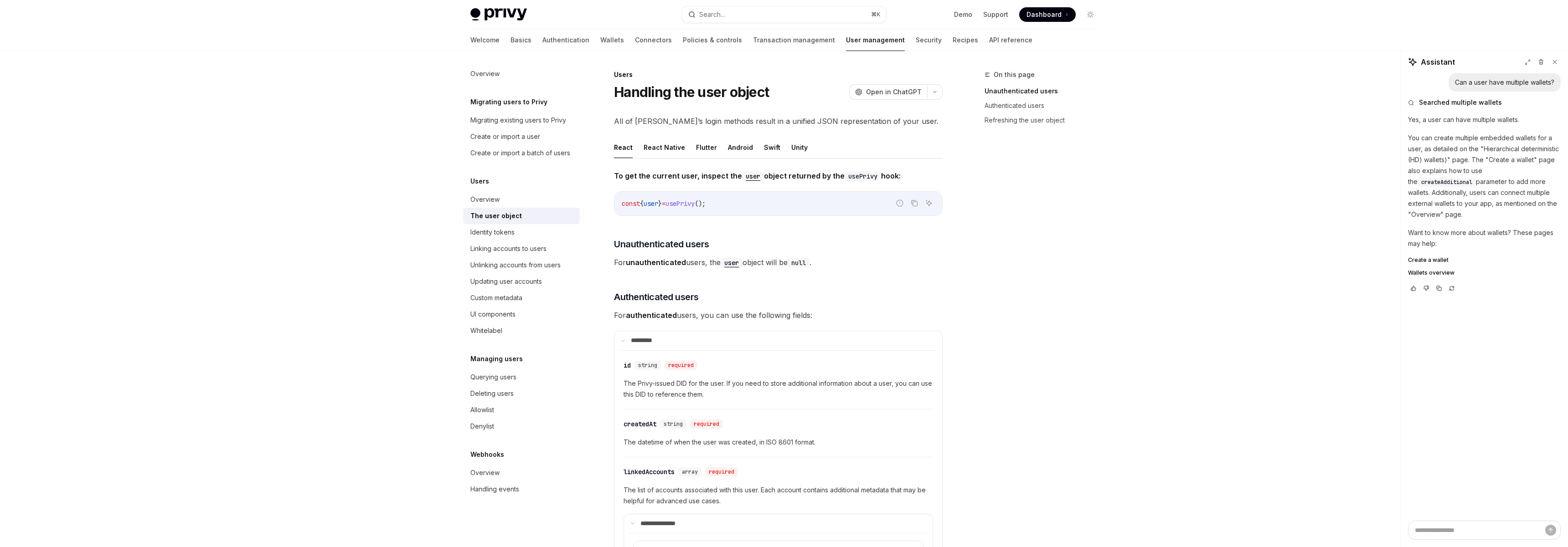
click at [1472, 179] on span "createAdditional" at bounding box center [1447, 183] width 51 height 7
copy span "createAdditional"
click at [938, 244] on h3 "​ Unauthenticated users" at bounding box center [778, 245] width 328 height 13
click at [507, 235] on div "Identity tokens" at bounding box center [492, 232] width 44 height 11
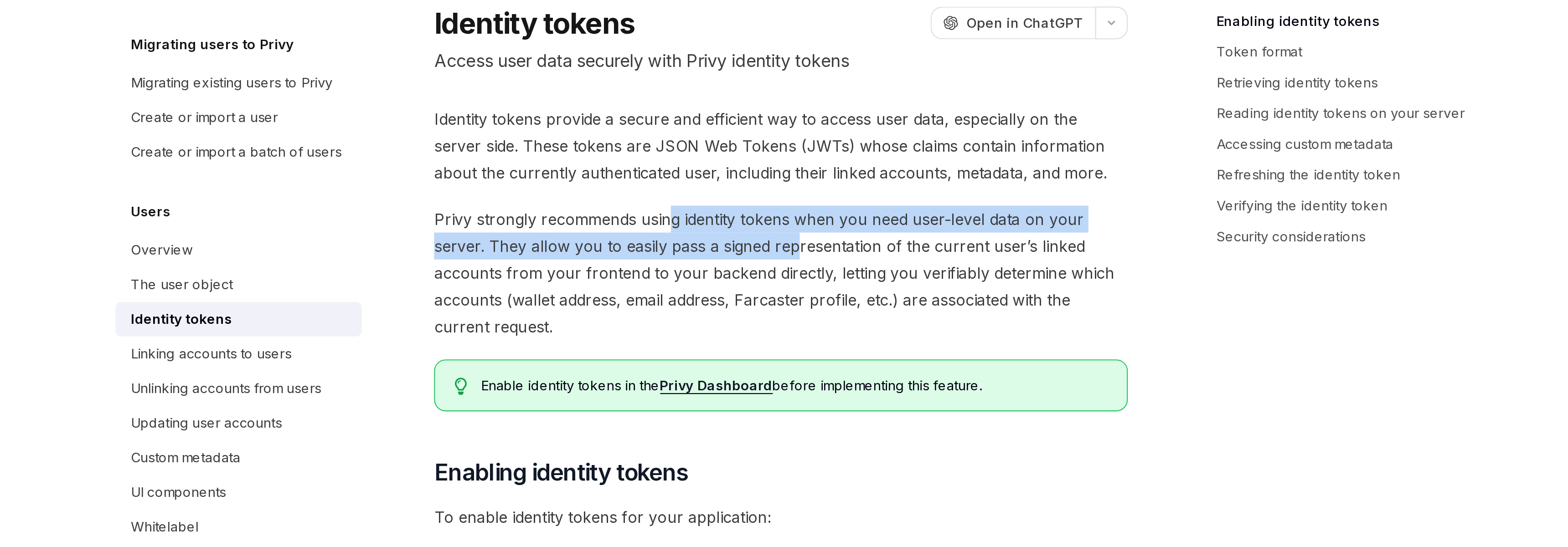
drag, startPoint x: 728, startPoint y: 186, endPoint x: 785, endPoint y: 191, distance: 57.2
click at [785, 191] on span "Privy strongly recommends using identity tokens when you need user-level data o…" at bounding box center [778, 211] width 328 height 64
drag, startPoint x: 772, startPoint y: 188, endPoint x: 820, endPoint y: 201, distance: 49.7
click at [820, 201] on span "Privy strongly recommends using identity tokens when you need user-level data o…" at bounding box center [778, 211] width 328 height 64
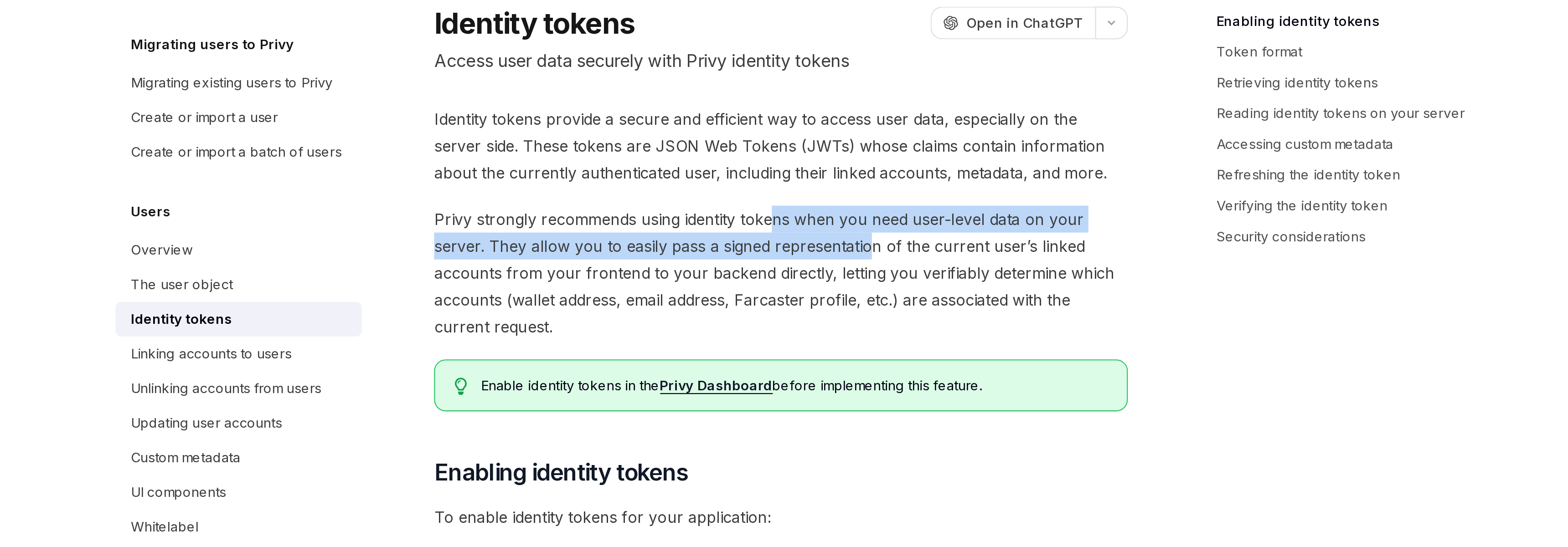
click at [820, 201] on span "Privy strongly recommends using identity tokens when you need user-level data o…" at bounding box center [778, 211] width 328 height 64
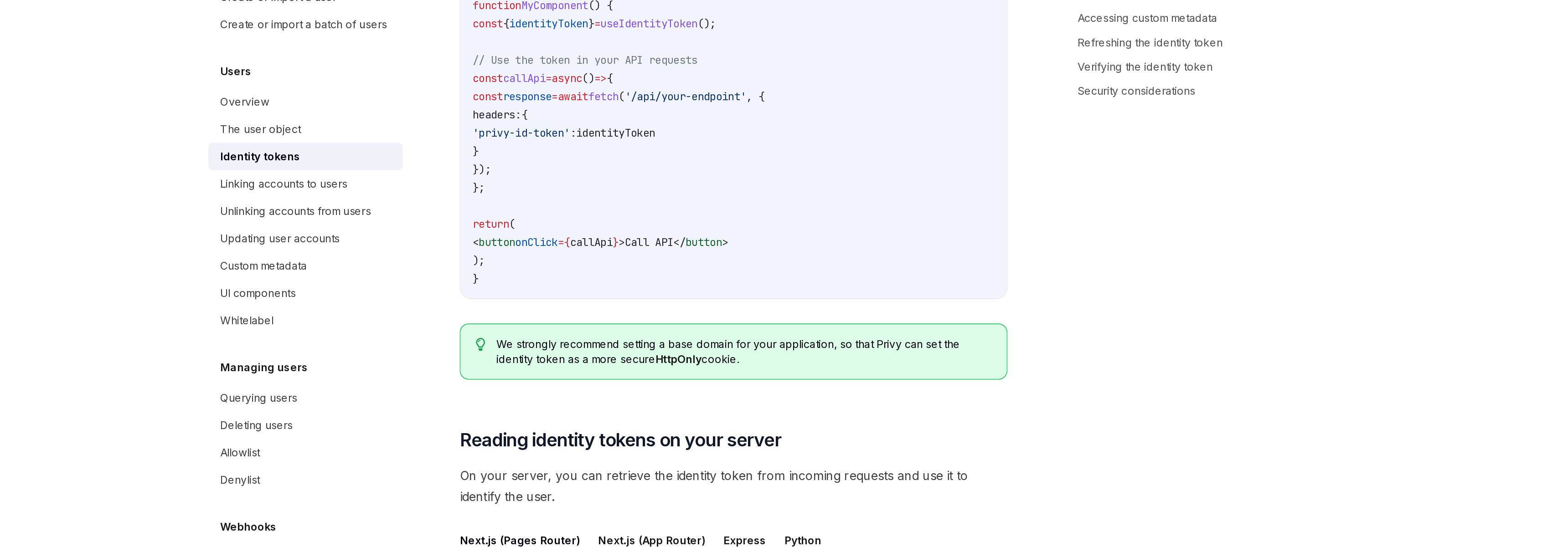
scroll to position [896, 0]
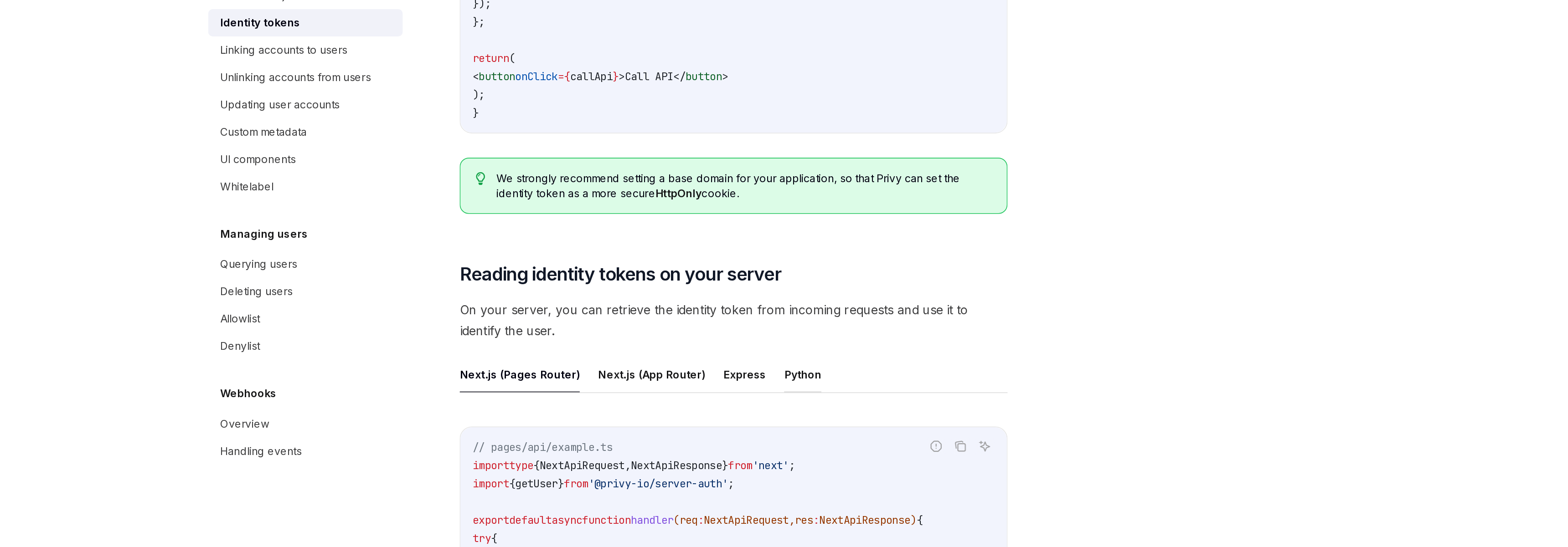
click at [816, 442] on button "Python" at bounding box center [819, 444] width 22 height 22
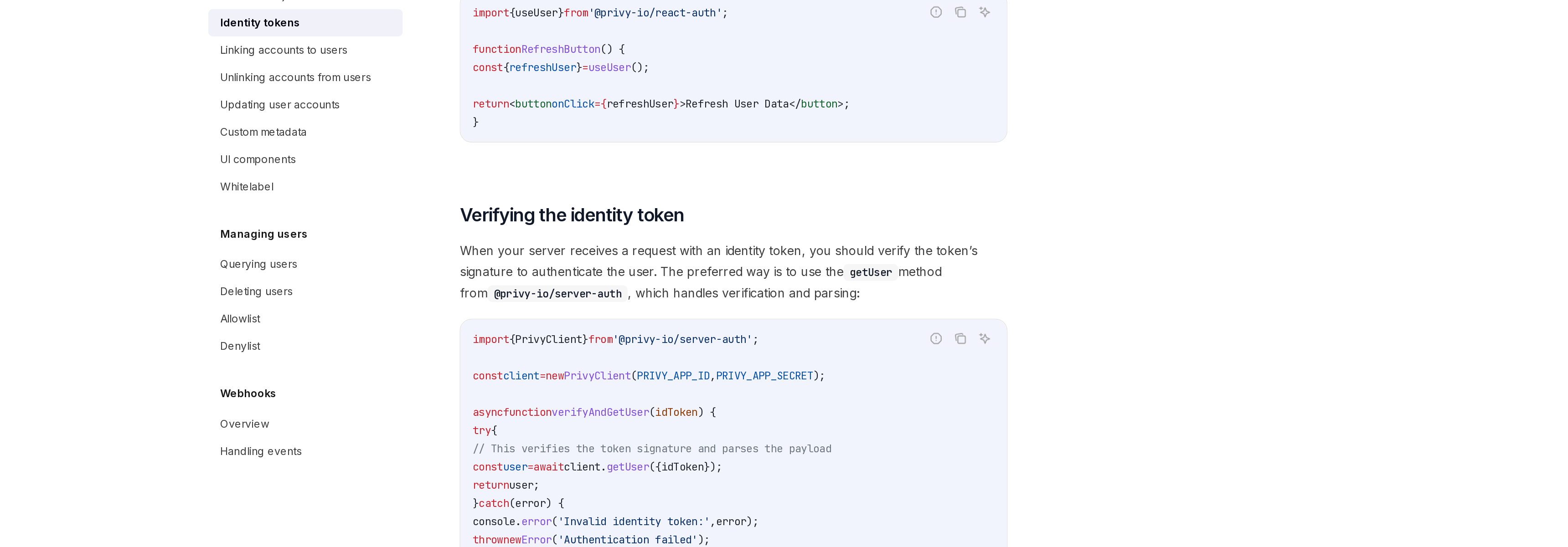
scroll to position [1916, 0]
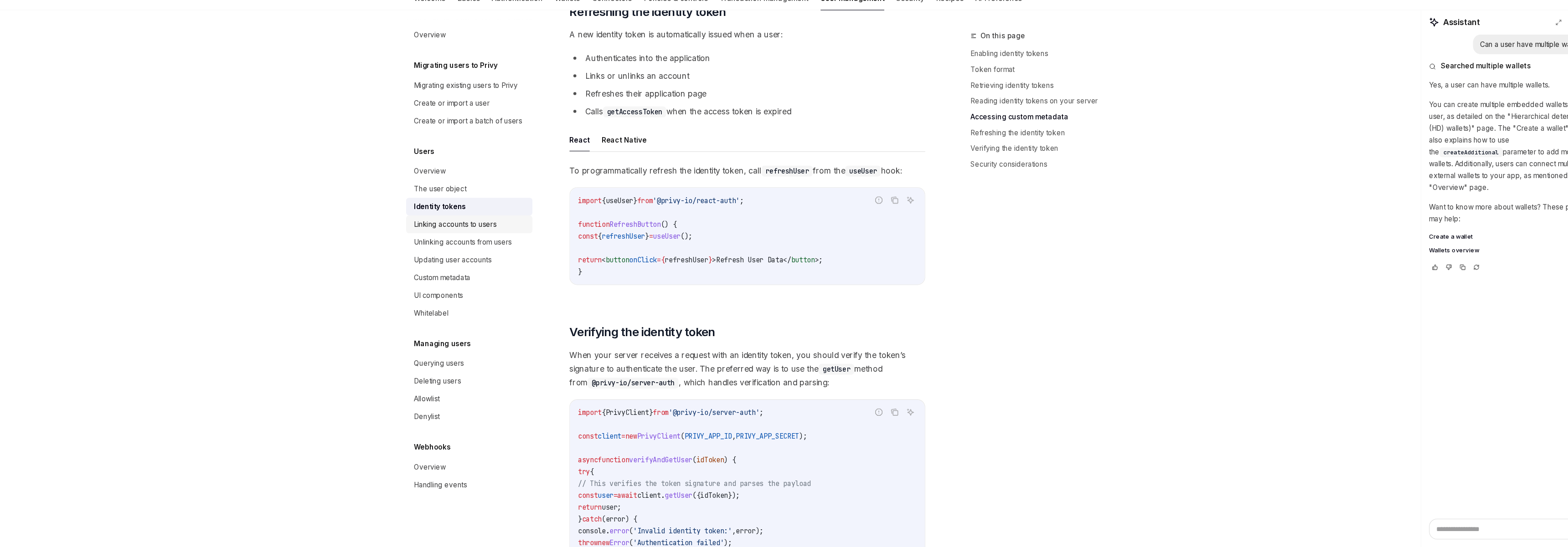
click at [524, 251] on div "Linking accounts to users" at bounding box center [508, 248] width 76 height 11
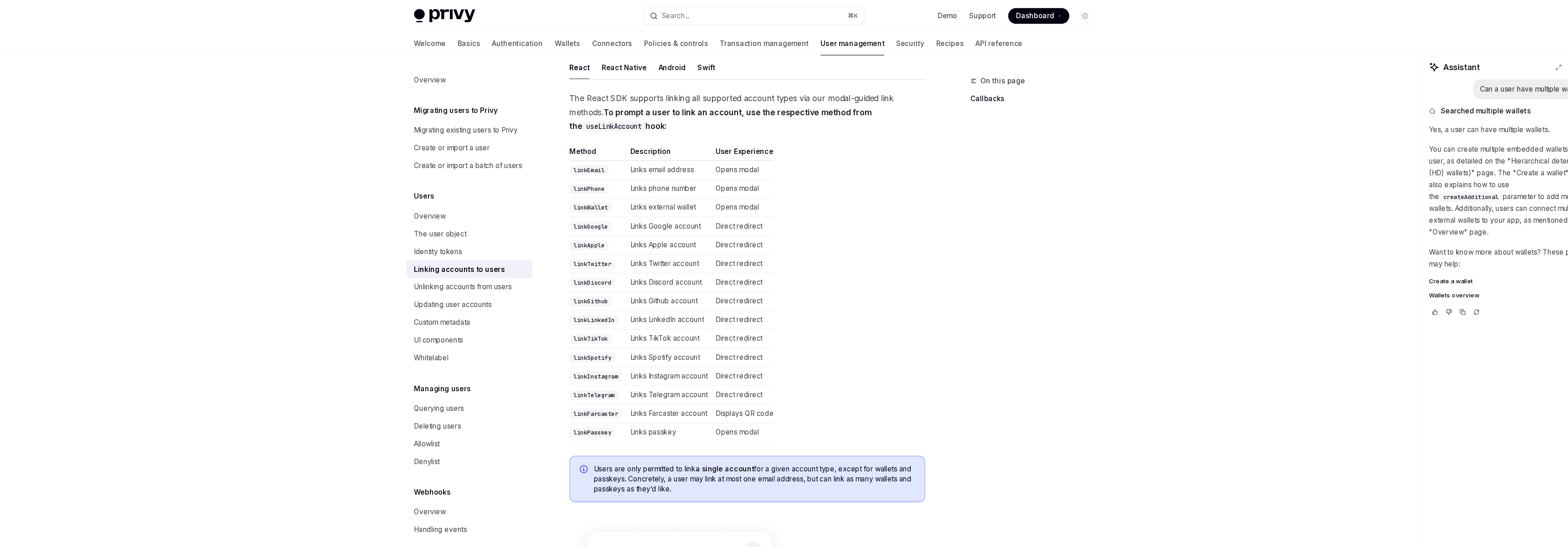
scroll to position [64, 0]
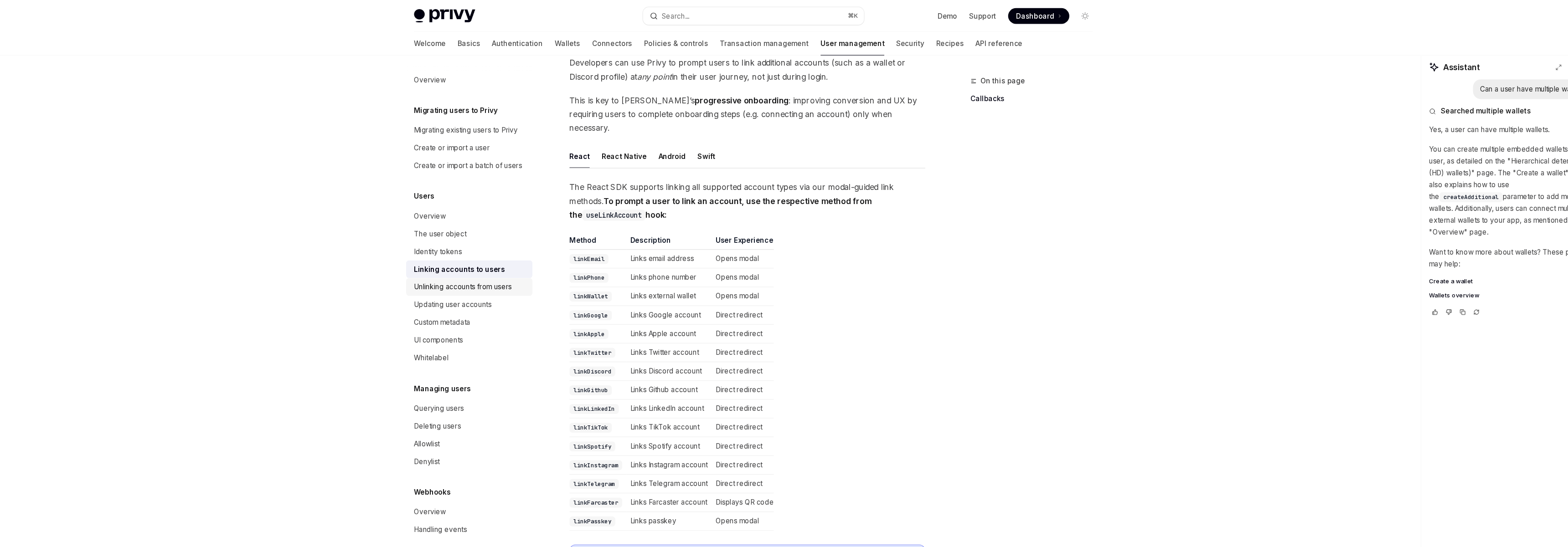
click at [539, 270] on div "Unlinking accounts from users" at bounding box center [515, 265] width 90 height 11
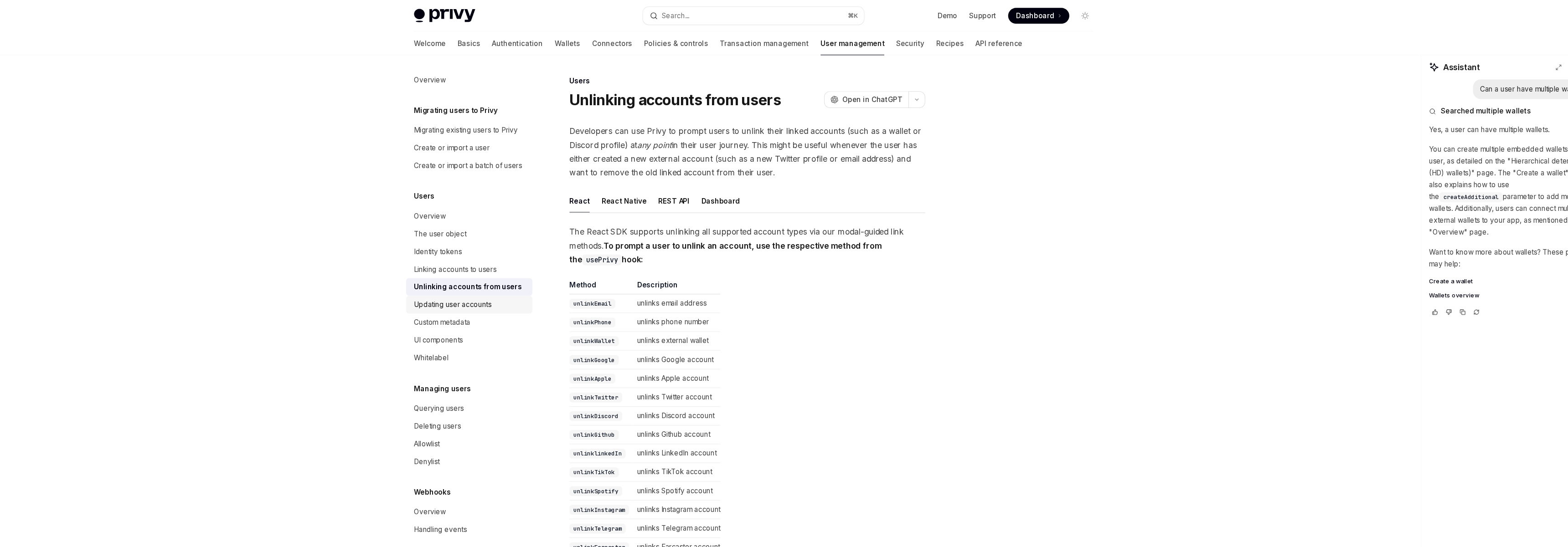
click at [529, 286] on div "Updating user accounts" at bounding box center [506, 281] width 71 height 11
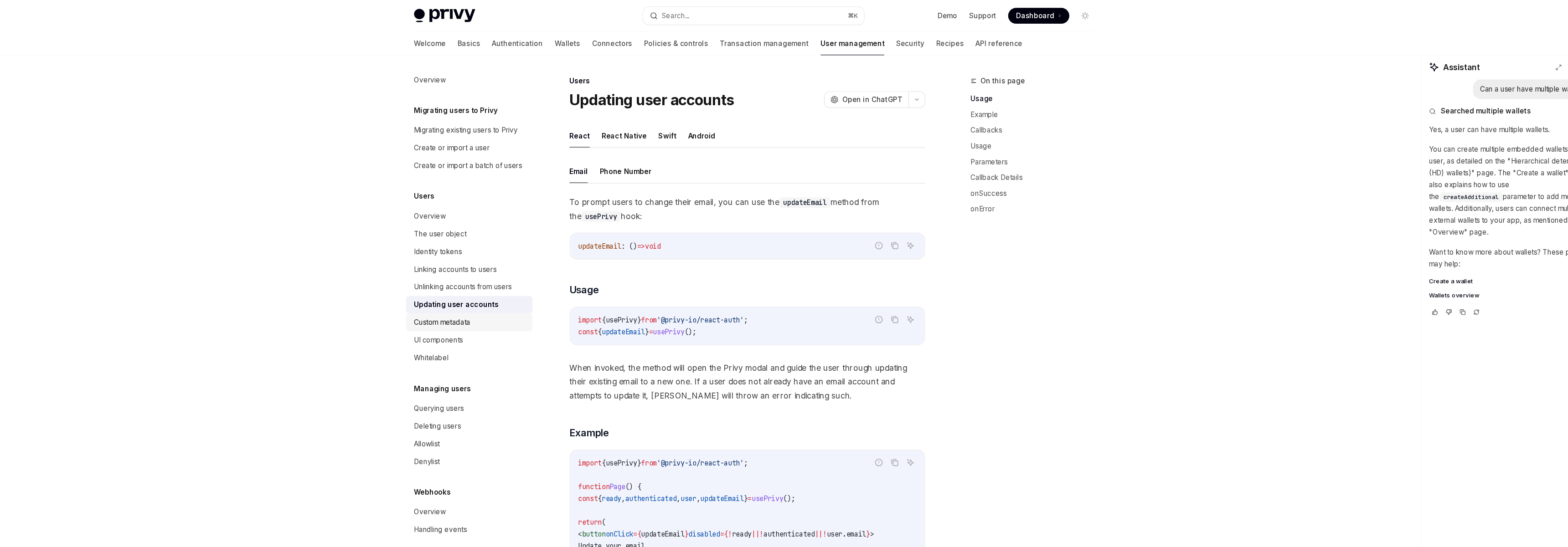
click at [518, 297] on div "Custom metadata" at bounding box center [497, 297] width 52 height 11
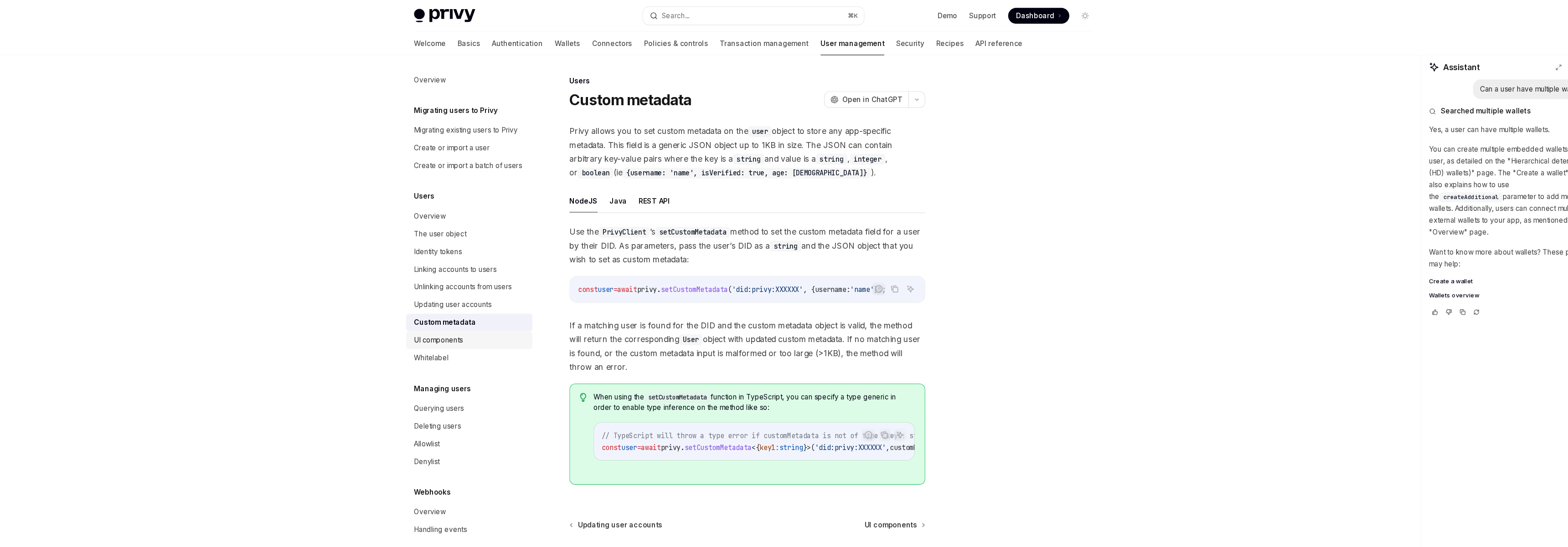
click at [515, 315] on div "UI components" at bounding box center [493, 314] width 45 height 11
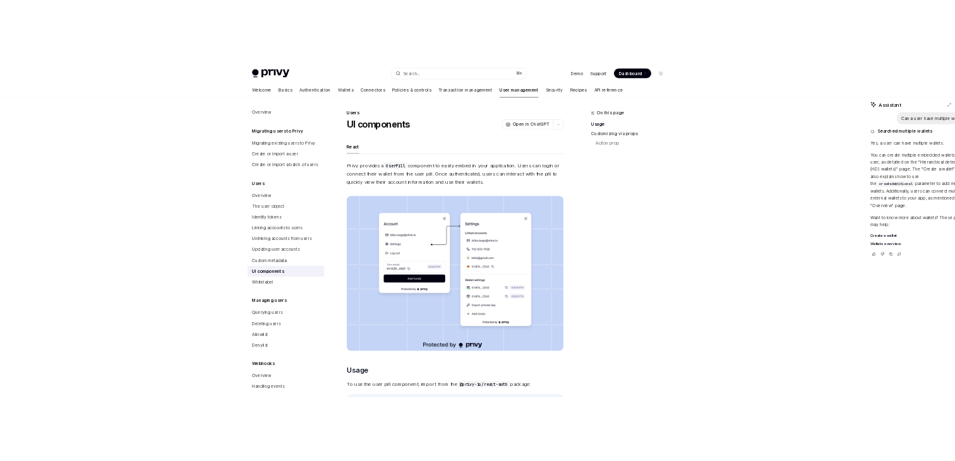
scroll to position [601, 0]
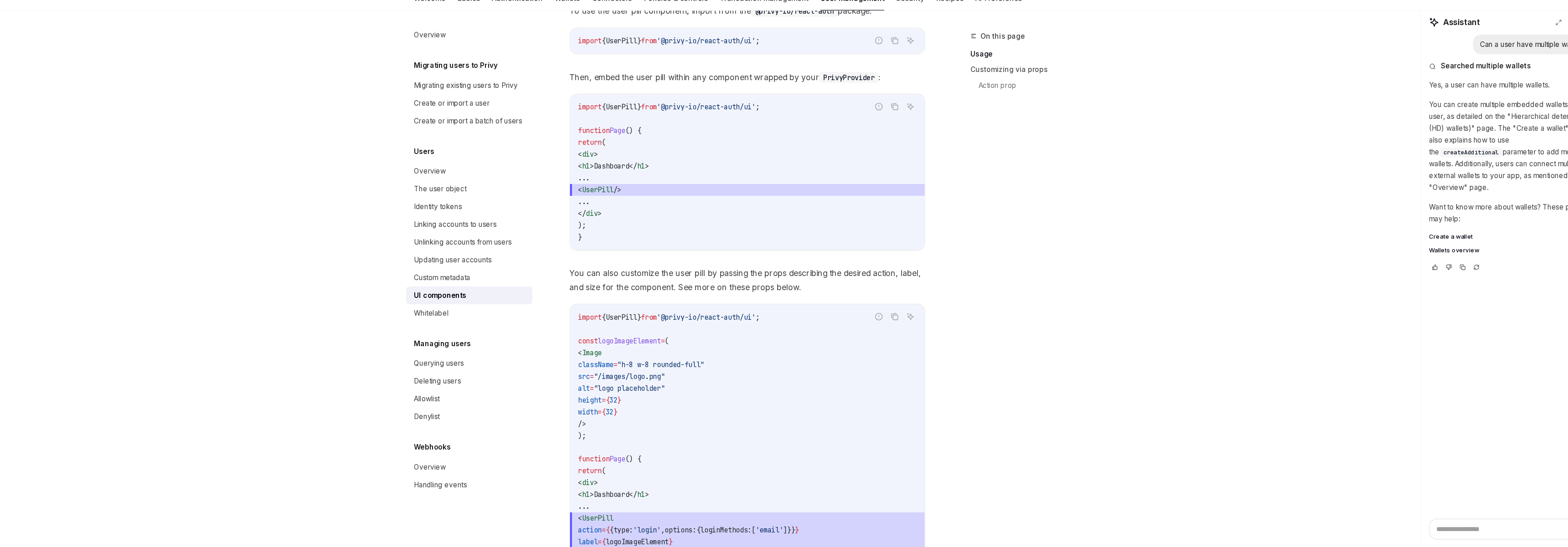
type textarea "*"
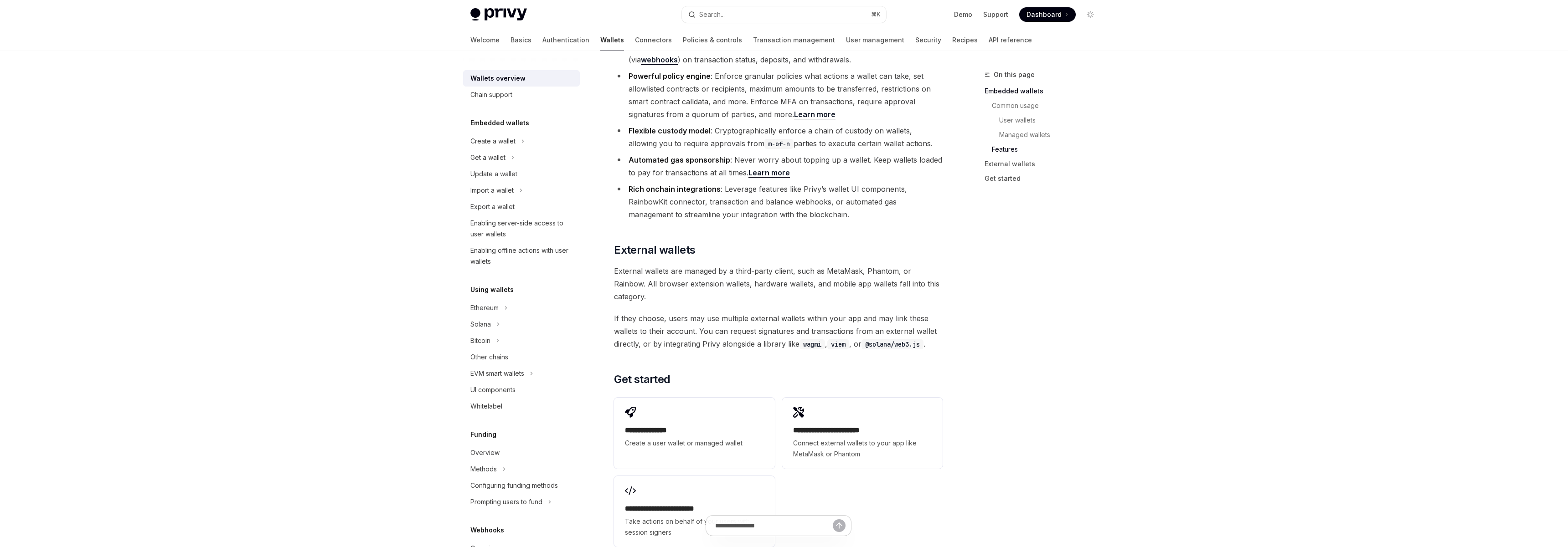
scroll to position [1192, 0]
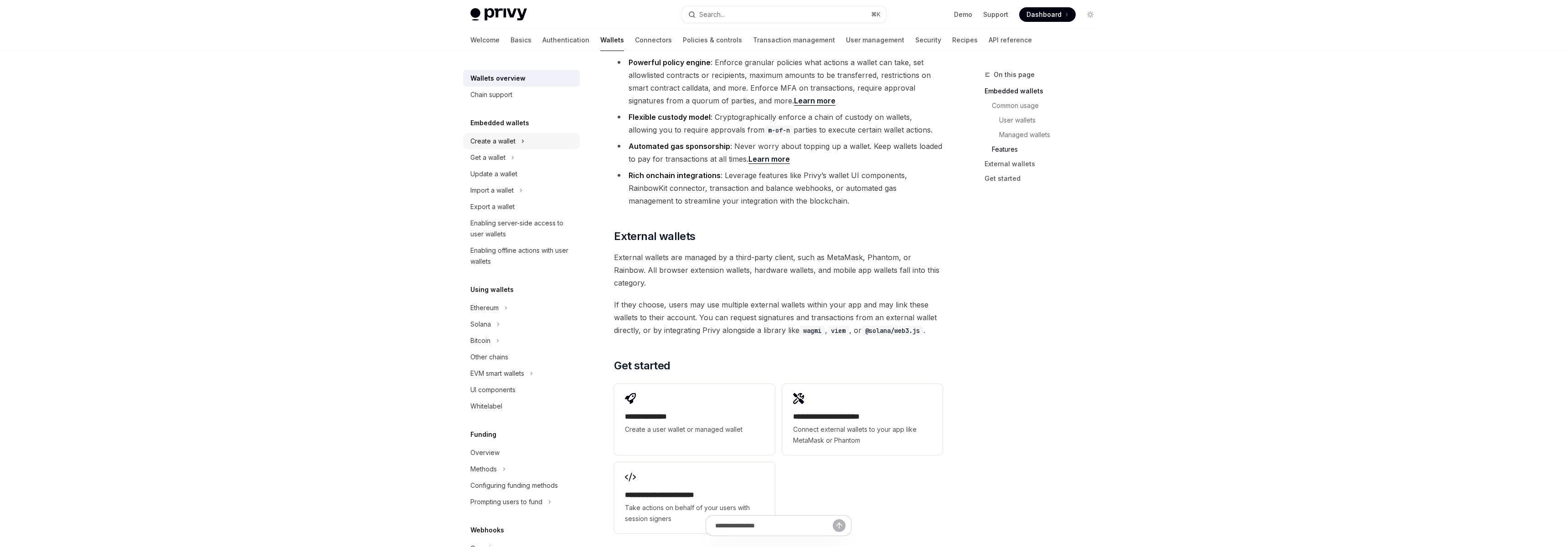
click at [511, 143] on div "Create a wallet" at bounding box center [493, 141] width 45 height 11
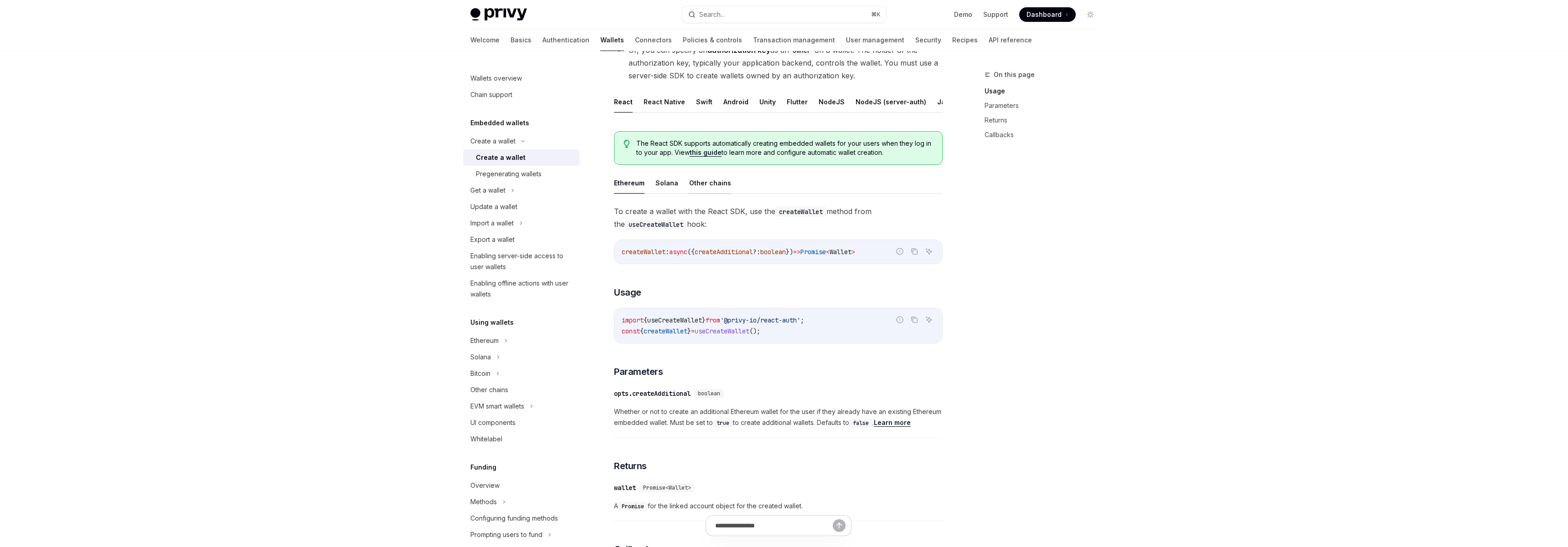
scroll to position [268, 0]
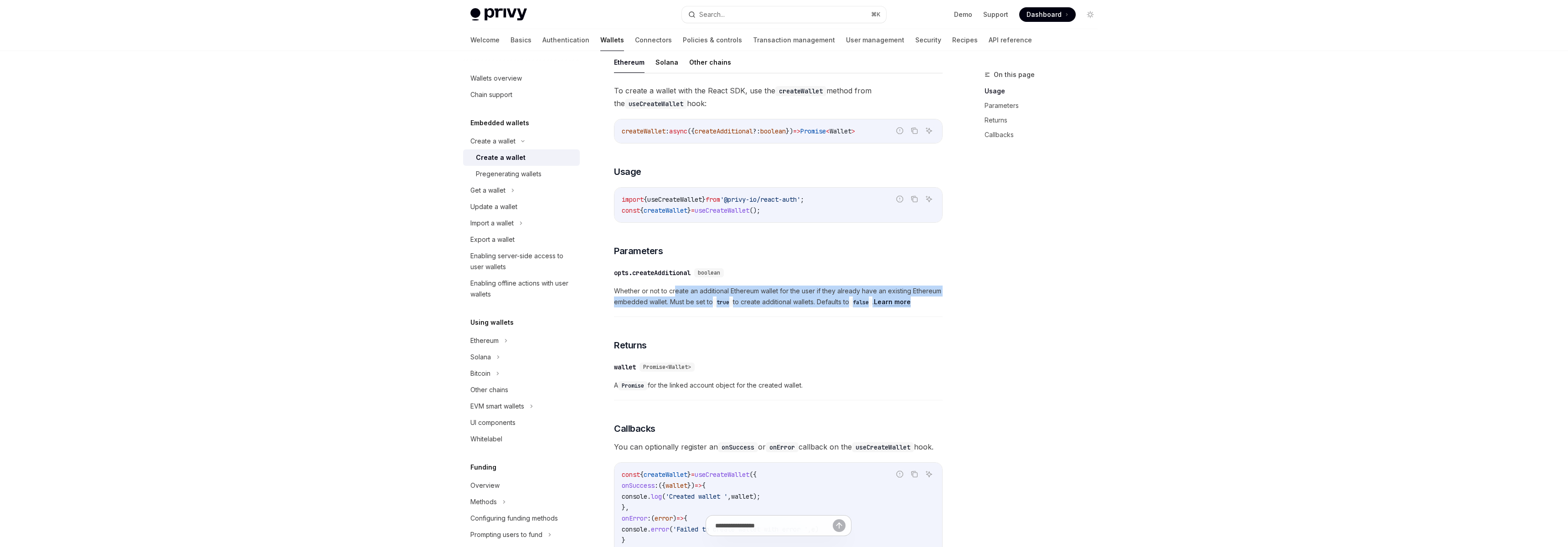
drag, startPoint x: 678, startPoint y: 294, endPoint x: 745, endPoint y: 308, distance: 68.4
click at [746, 308] on div "​ opts.createAdditional boolean Whether or not to create an additional Ethereum…" at bounding box center [778, 289] width 328 height 54
click at [745, 308] on div "​ opts.createAdditional boolean Whether or not to create an additional Ethereum…" at bounding box center [778, 289] width 328 height 54
drag, startPoint x: 736, startPoint y: 292, endPoint x: 772, endPoint y: 305, distance: 38.3
click at [772, 305] on span "Whether or not to create an additional Ethereum wallet for the user if they alr…" at bounding box center [778, 297] width 328 height 22
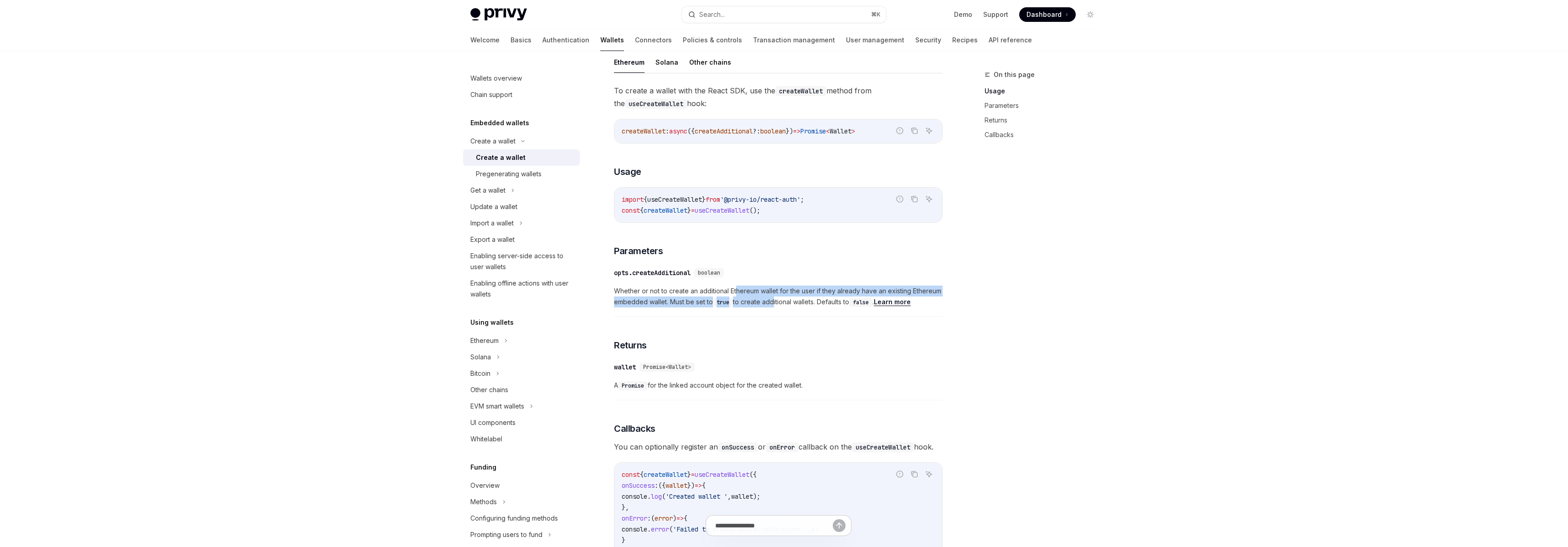
click at [772, 305] on span "Whether or not to create an additional Ethereum wallet for the user if they alr…" at bounding box center [778, 297] width 328 height 22
drag, startPoint x: 716, startPoint y: 303, endPoint x: 766, endPoint y: 303, distance: 50.0
click at [766, 303] on span "Whether or not to create an additional Ethereum wallet for the user if they alr…" at bounding box center [778, 297] width 328 height 22
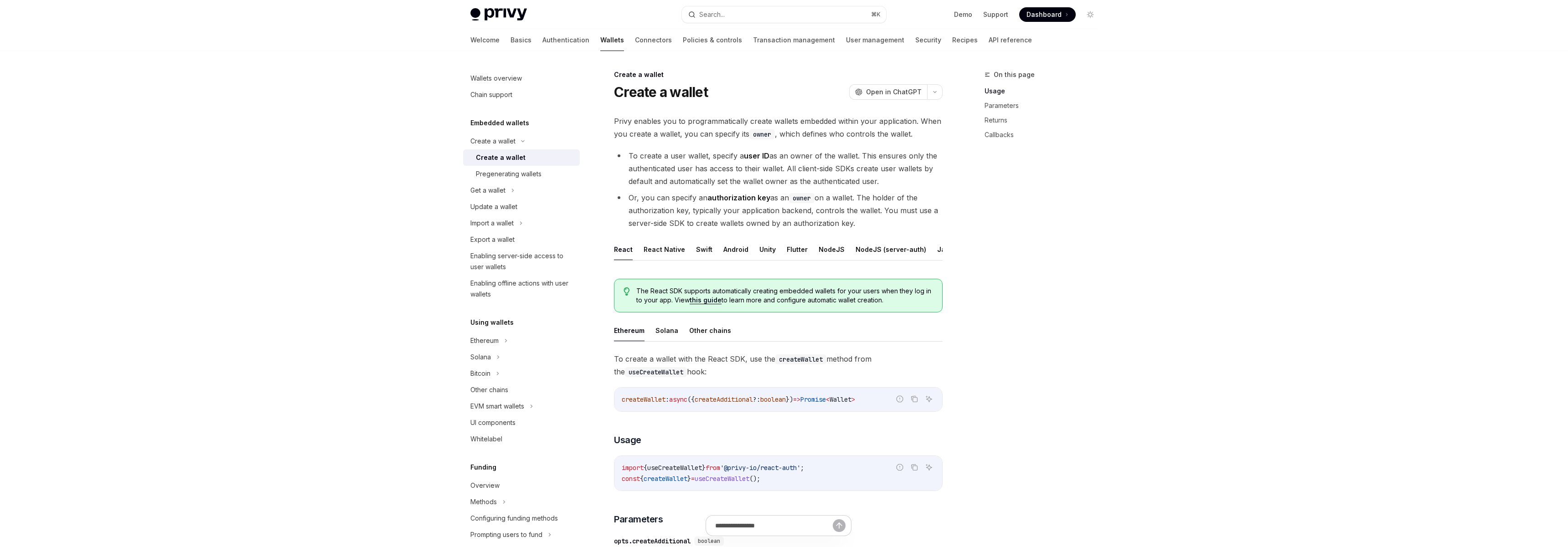
scroll to position [0, 38]
click at [927, 249] on button "REST API" at bounding box center [941, 250] width 29 height 22
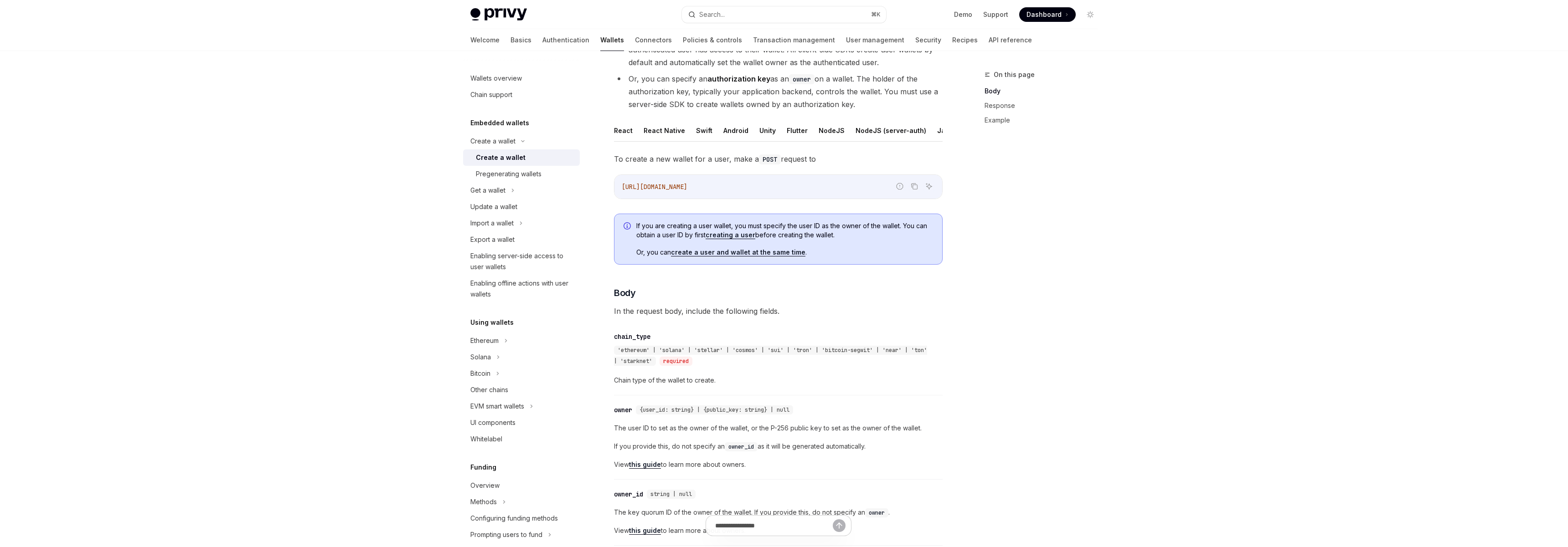
scroll to position [64, 0]
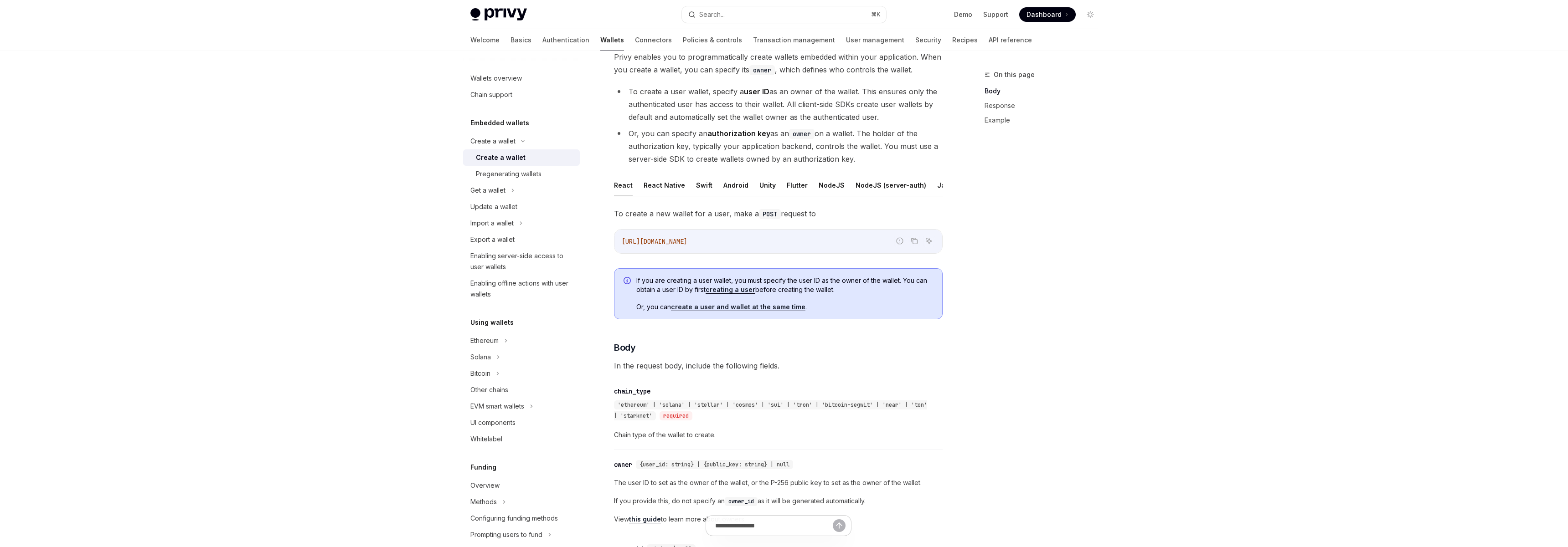
click at [623, 186] on button "React" at bounding box center [624, 185] width 19 height 22
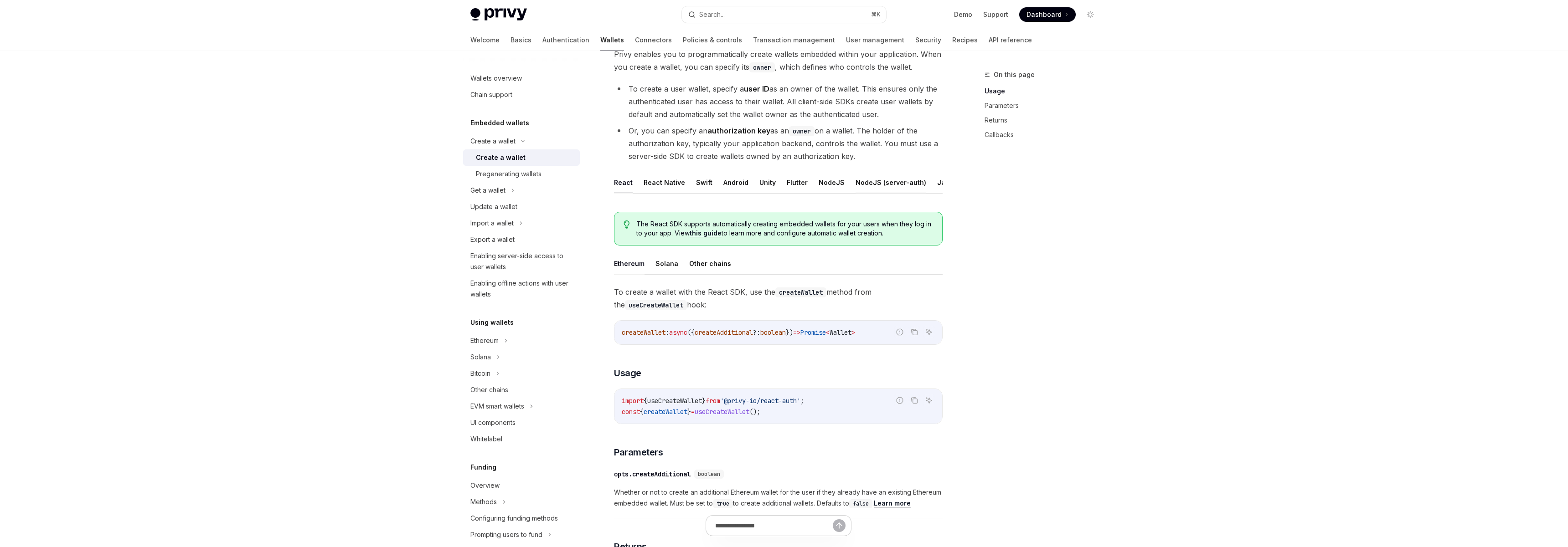
scroll to position [0, 38]
click at [911, 185] on ul "React React Native Swift Android Unity Flutter NodeJS NodeJS (server-auth) Java…" at bounding box center [778, 183] width 328 height 22
click at [927, 181] on button "REST API" at bounding box center [941, 183] width 29 height 22
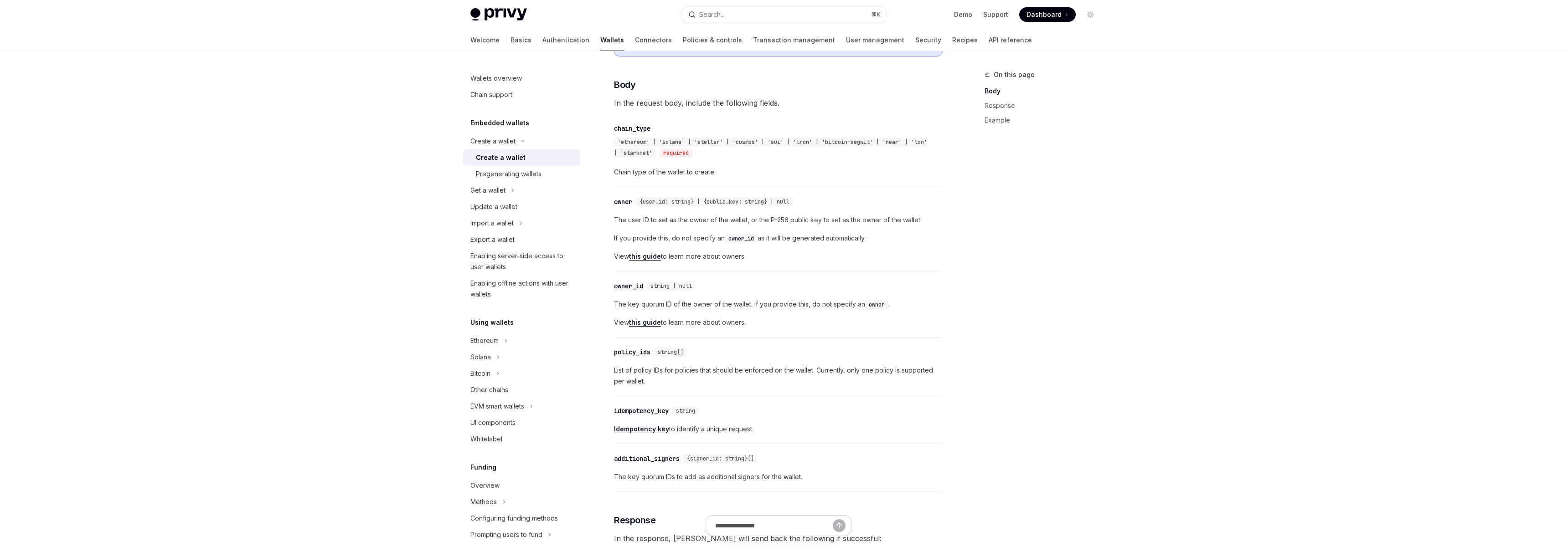
scroll to position [326, 0]
click at [762, 403] on div "​ idempotency_key string Idempotency key to identify a unique request." at bounding box center [778, 424] width 328 height 43
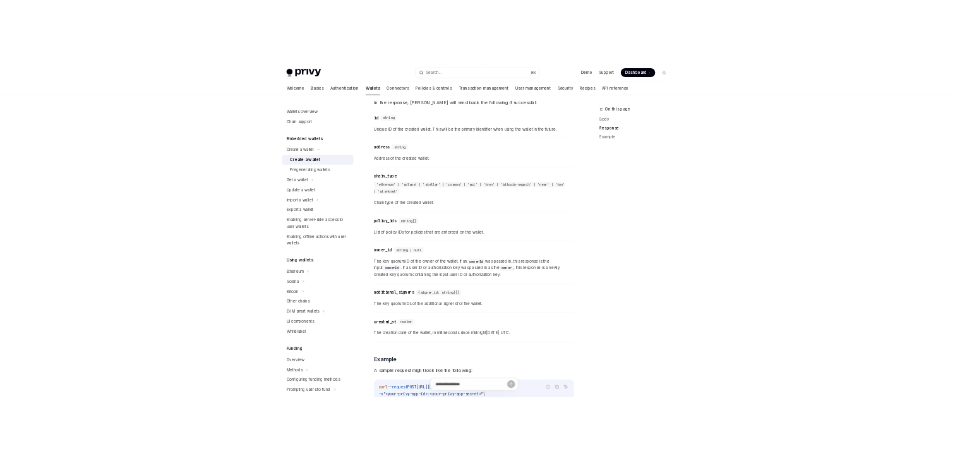
scroll to position [1107, 0]
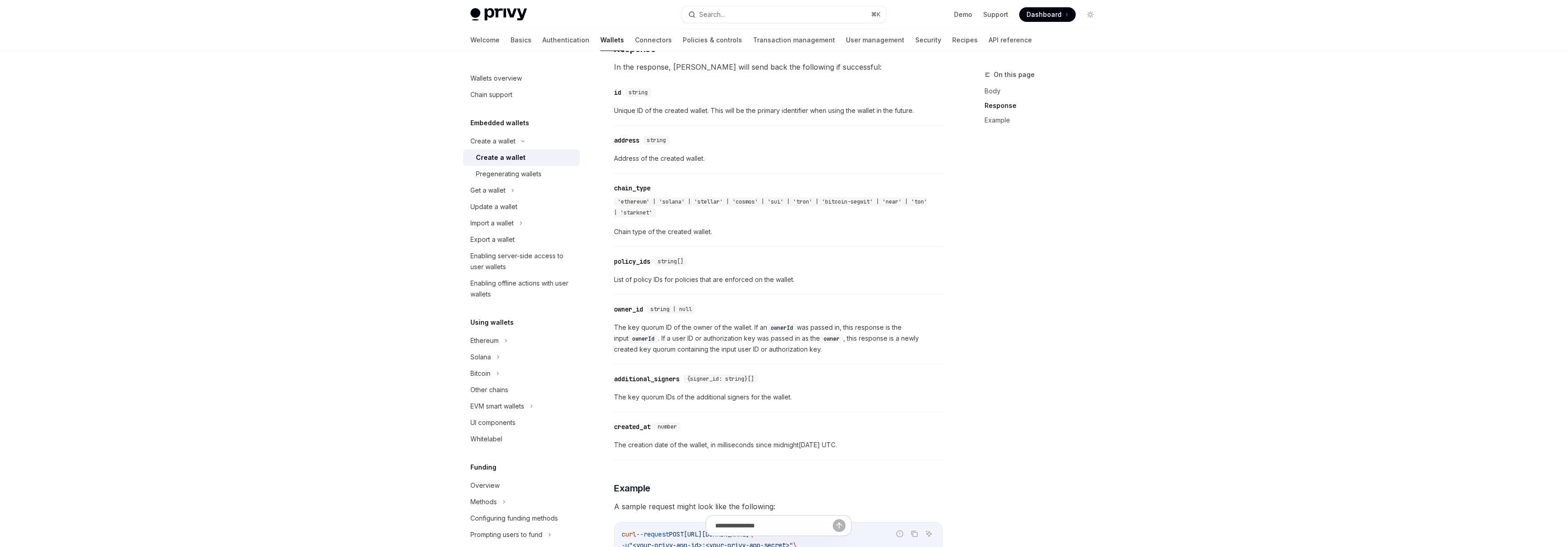
type textarea "*"
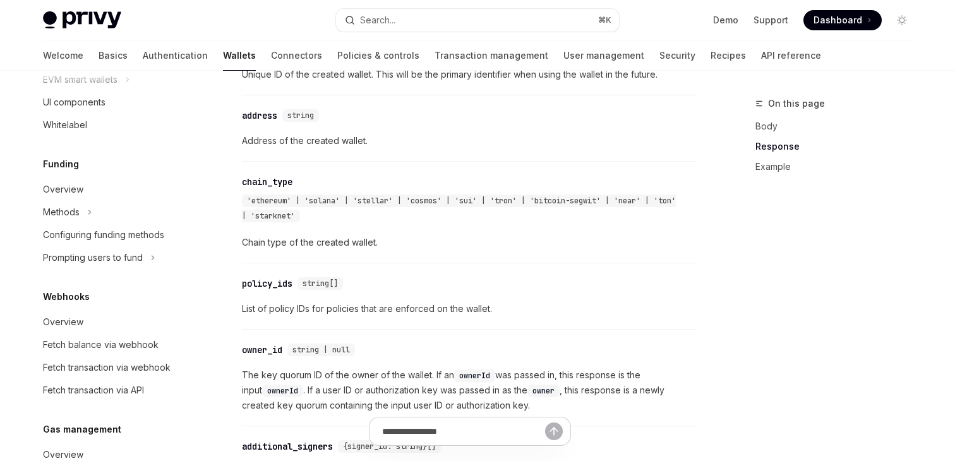
scroll to position [491, 0]
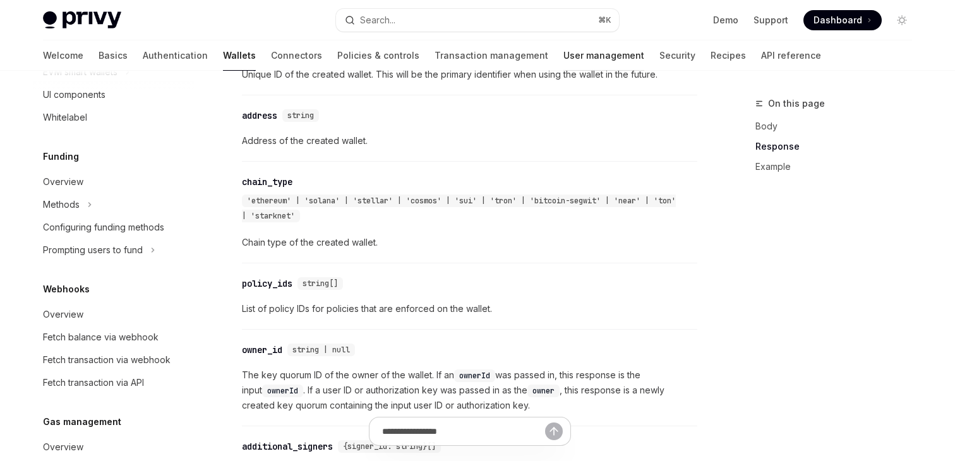
click at [563, 64] on link "User management" at bounding box center [603, 55] width 81 height 30
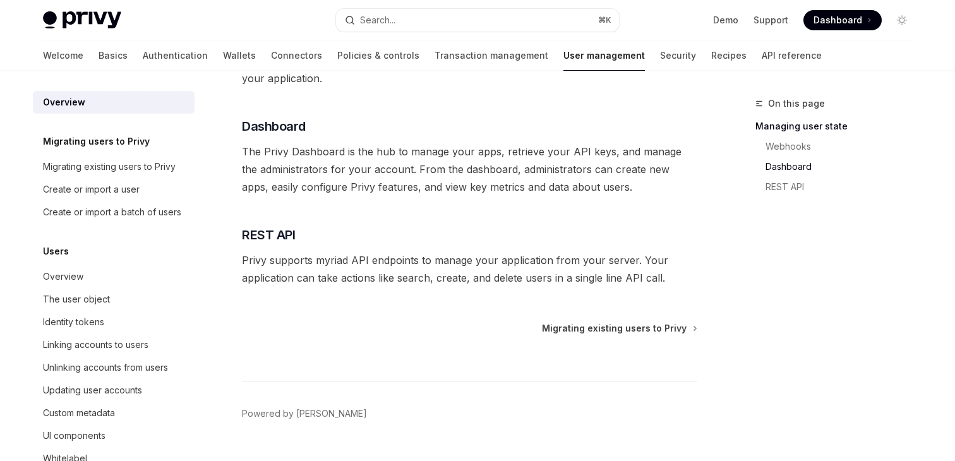
scroll to position [340, 0]
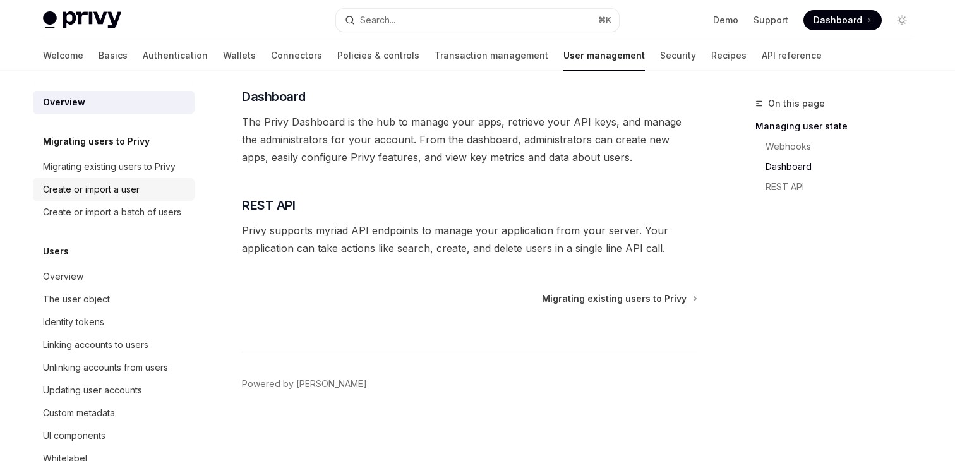
click at [120, 195] on div "Create or import a user" at bounding box center [91, 189] width 97 height 15
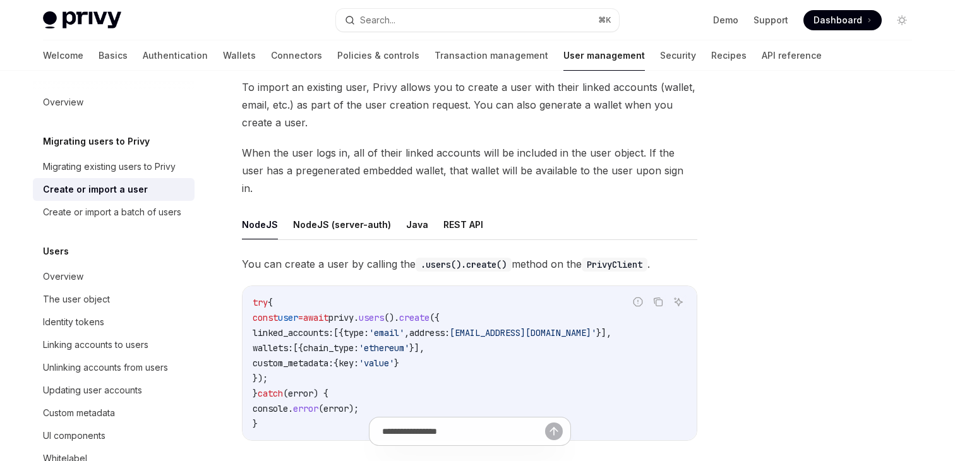
scroll to position [7, 0]
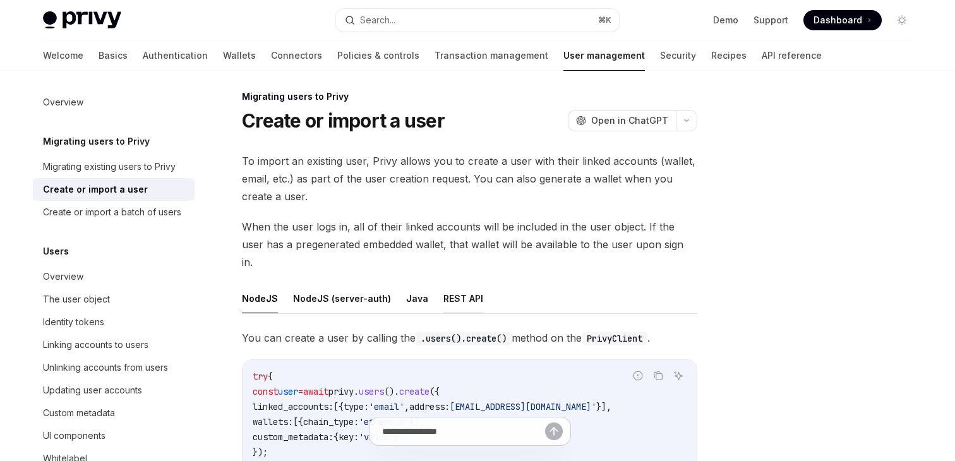
click at [445, 284] on button "REST API" at bounding box center [463, 299] width 40 height 30
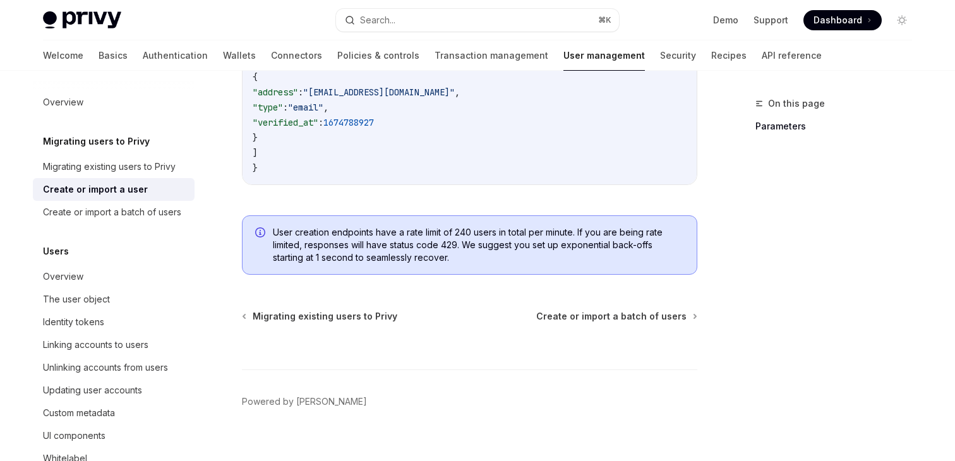
scroll to position [1350, 0]
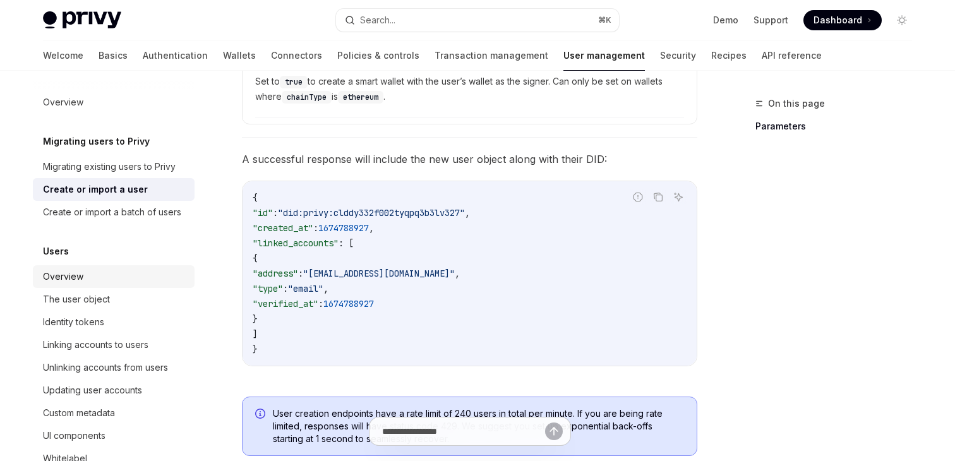
click at [83, 278] on div "Overview" at bounding box center [115, 276] width 144 height 15
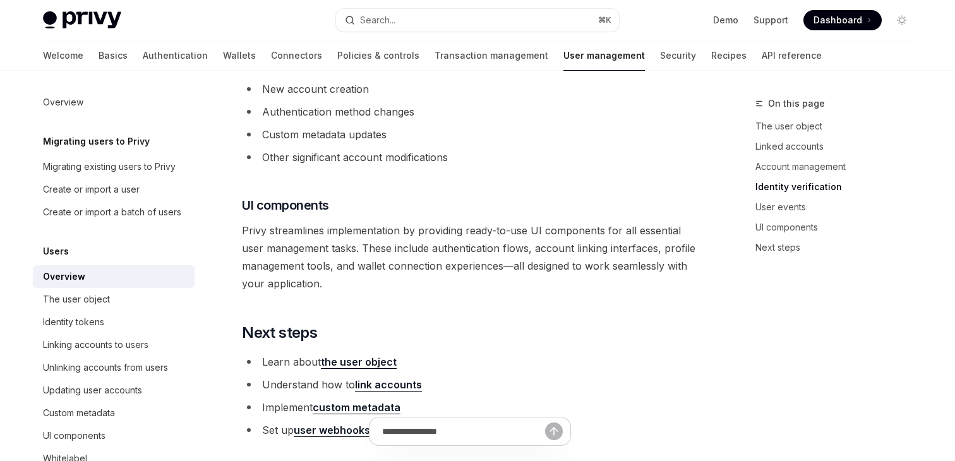
scroll to position [1282, 0]
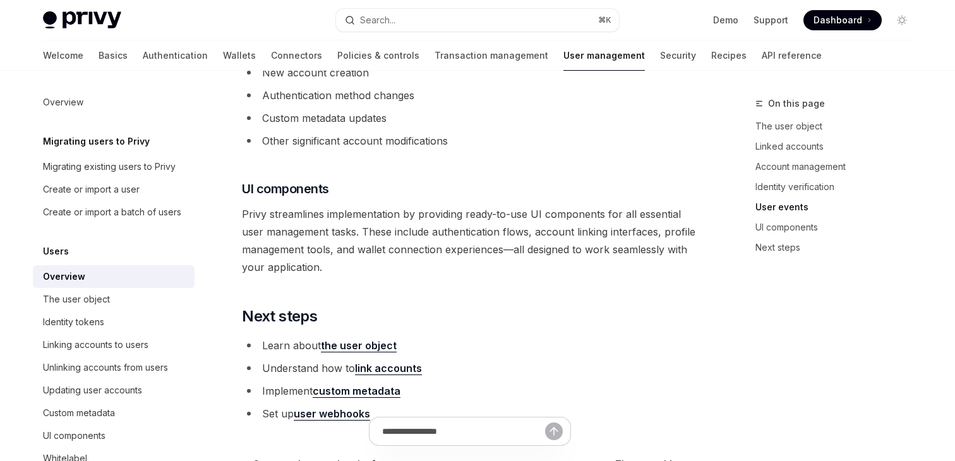
type textarea "*"
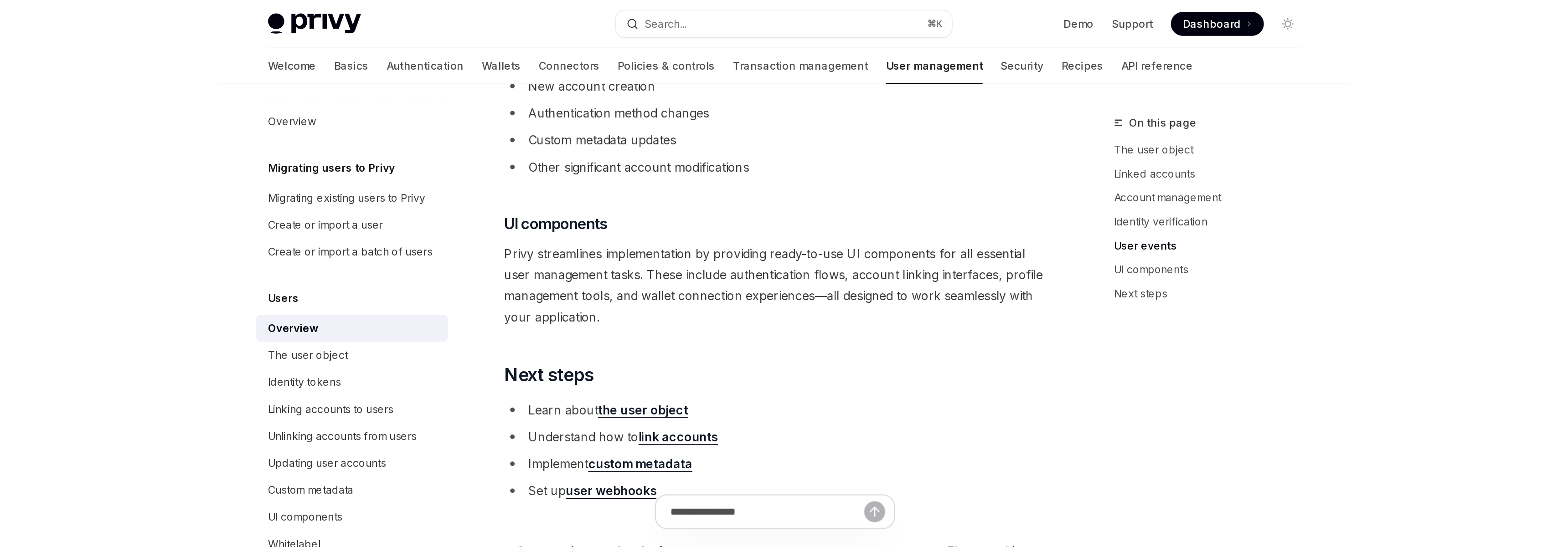
scroll to position [830, 0]
